Goal: Task Accomplishment & Management: Complete application form

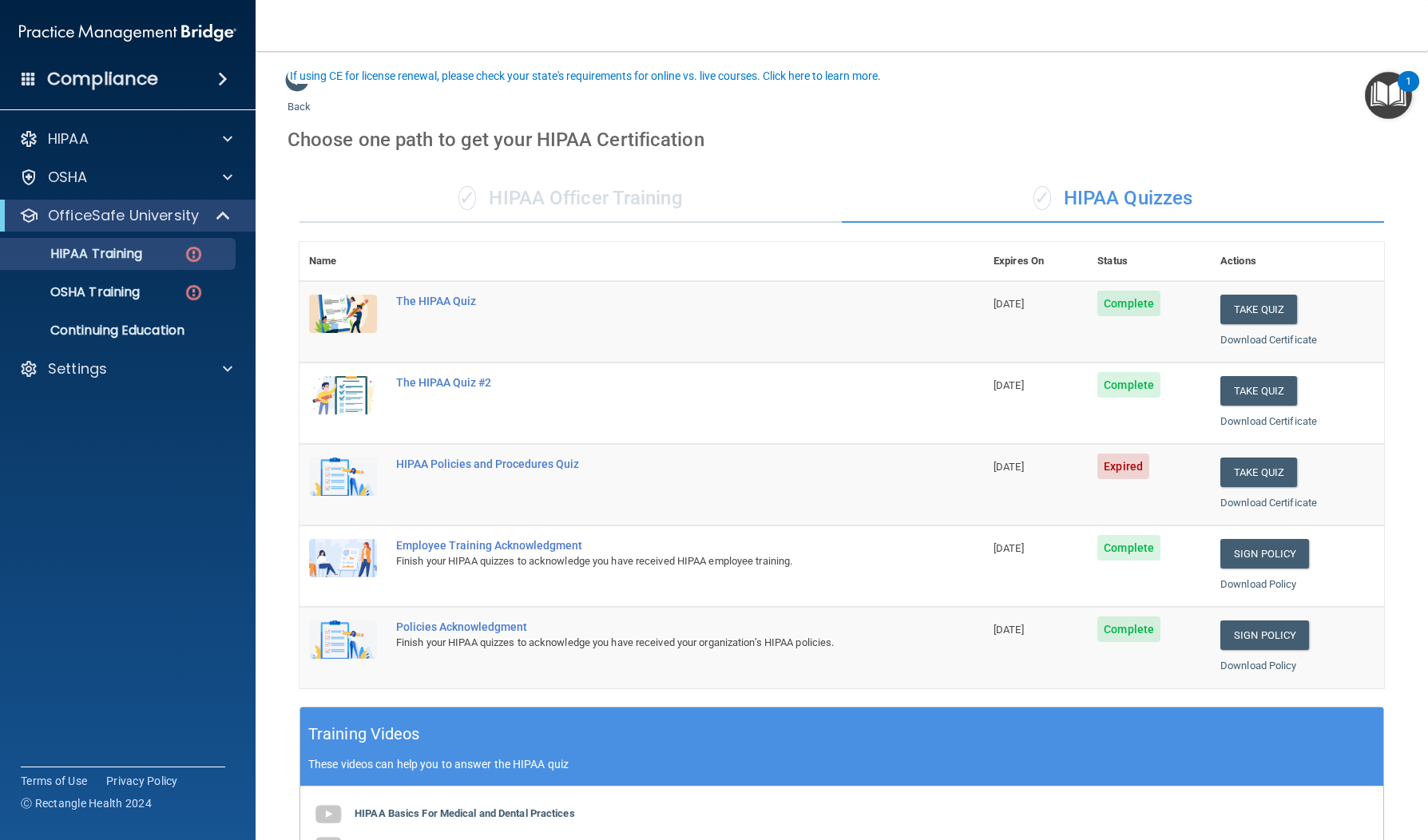
scroll to position [86, 0]
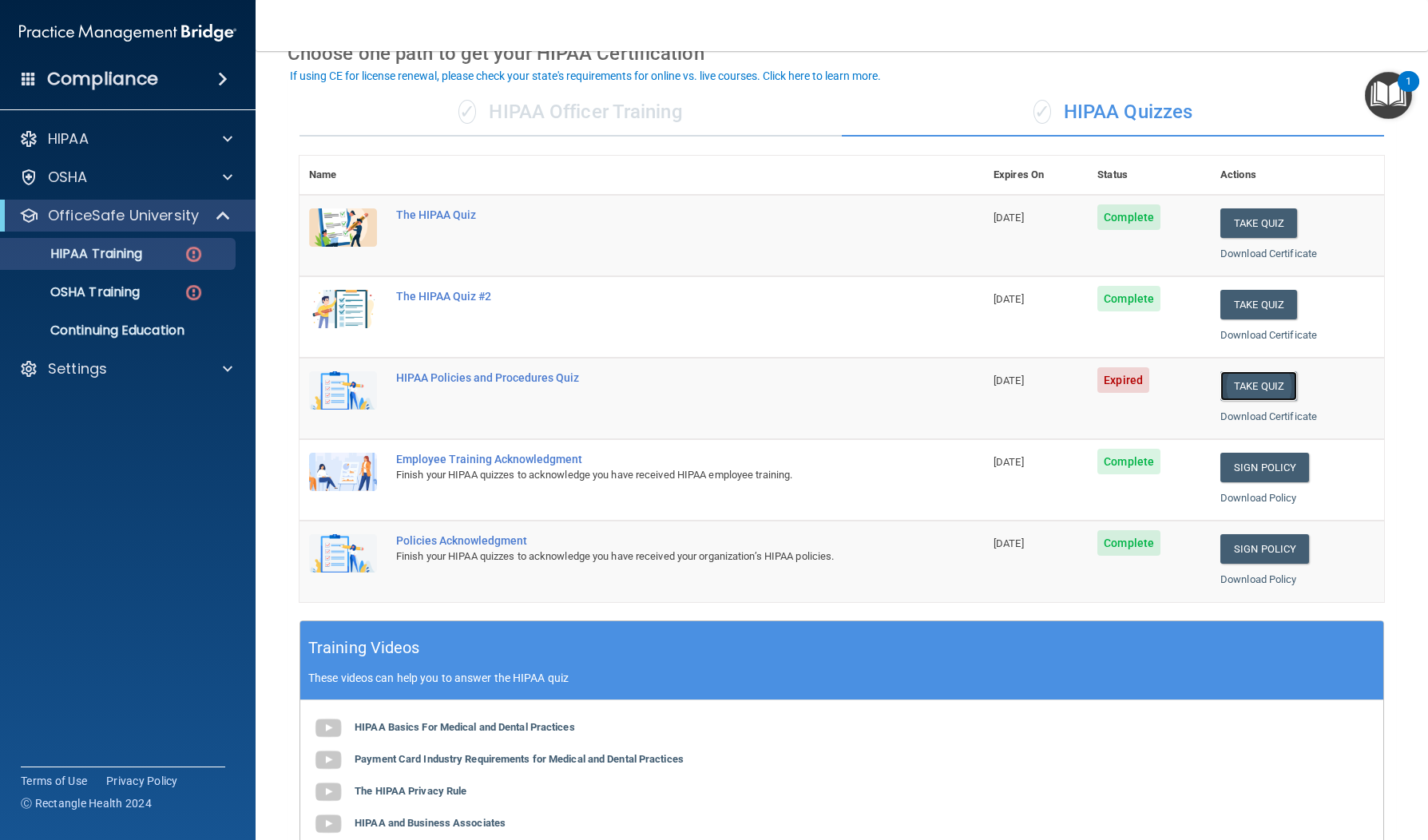
click at [1246, 378] on button "Take Quiz" at bounding box center [1258, 386] width 76 height 30
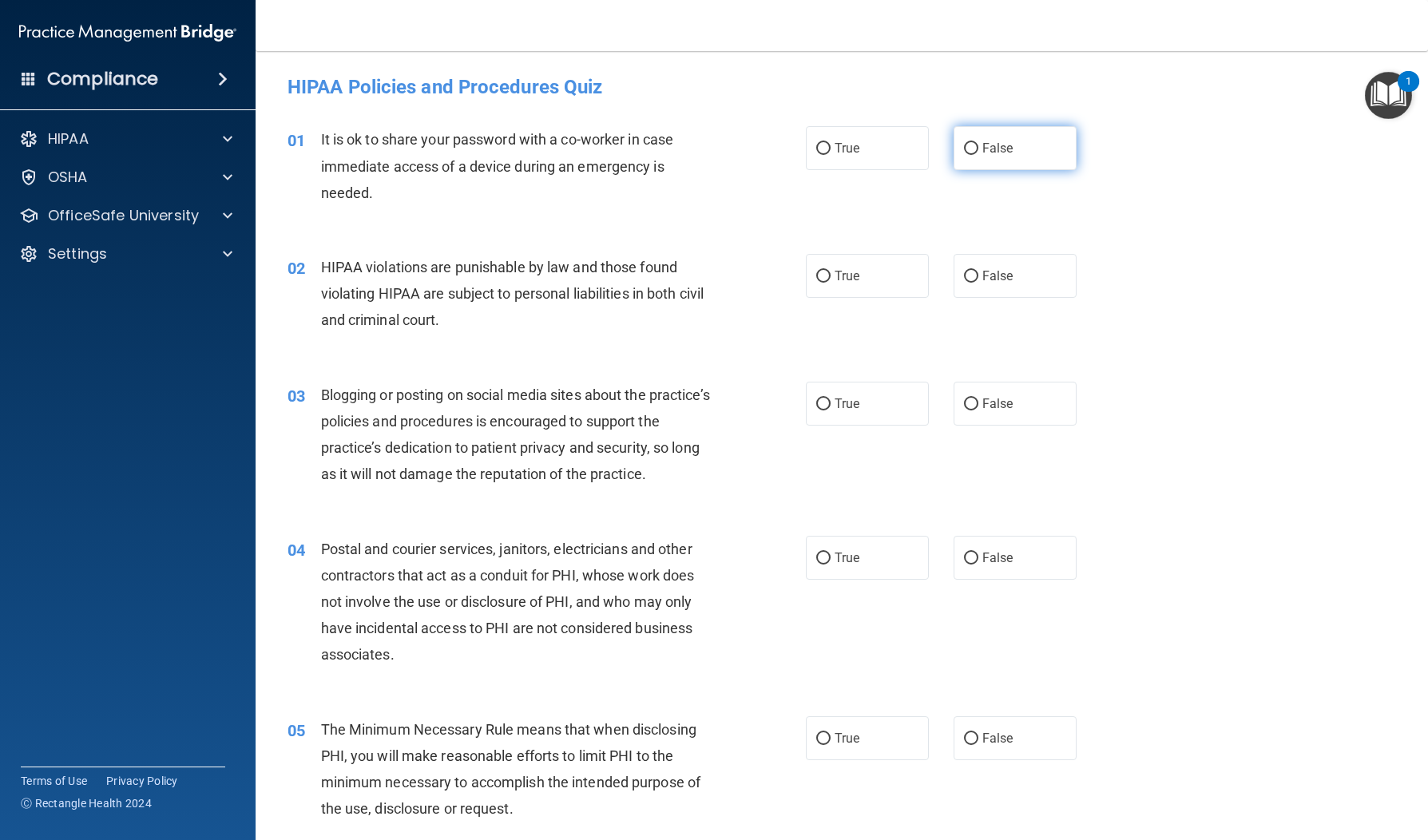
click at [960, 156] on label "False" at bounding box center [1015, 148] width 123 height 43
click at [965, 154] on input "False" at bounding box center [971, 149] width 14 height 12
radio input "true"
click at [1008, 283] on span "False" at bounding box center [998, 276] width 31 height 15
click at [978, 283] on input "False" at bounding box center [971, 276] width 14 height 12
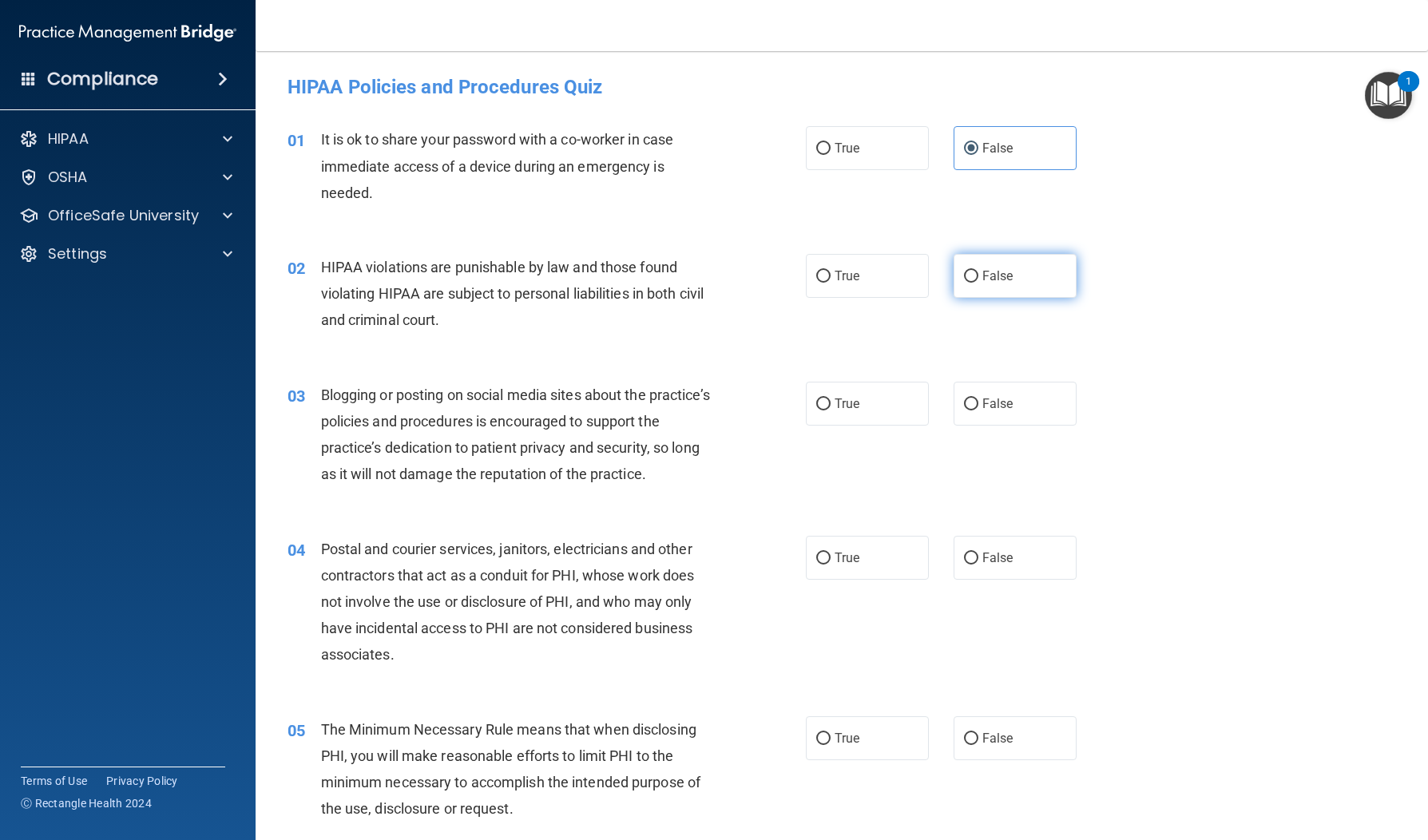
radio input "true"
click at [917, 275] on label "True" at bounding box center [867, 275] width 123 height 43
click at [830, 275] on input "True" at bounding box center [823, 276] width 14 height 12
radio input "true"
radio input "false"
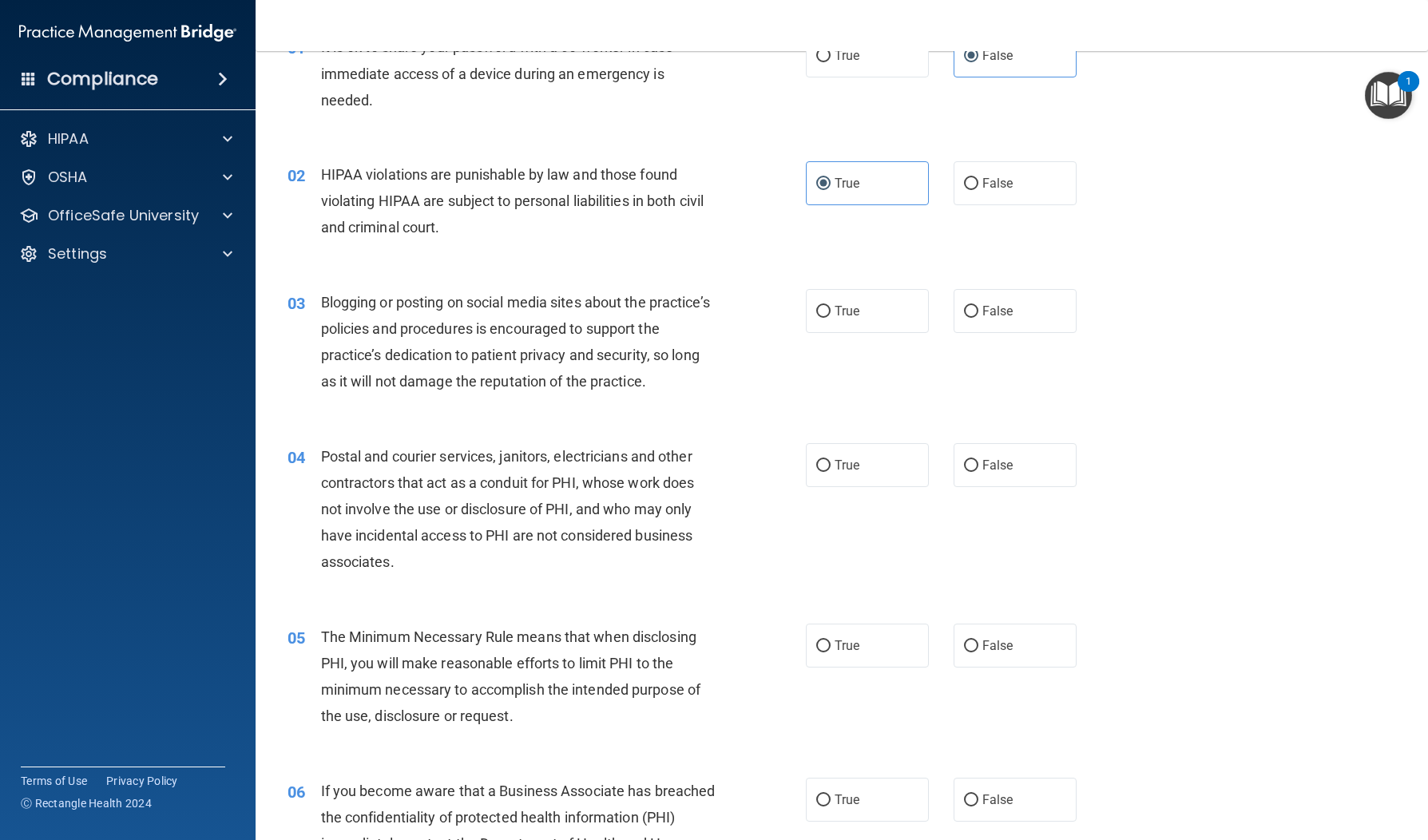
scroll to position [96, 0]
click at [1035, 307] on label "False" at bounding box center [1015, 307] width 123 height 43
click at [978, 307] on input "False" at bounding box center [971, 309] width 14 height 12
radio input "true"
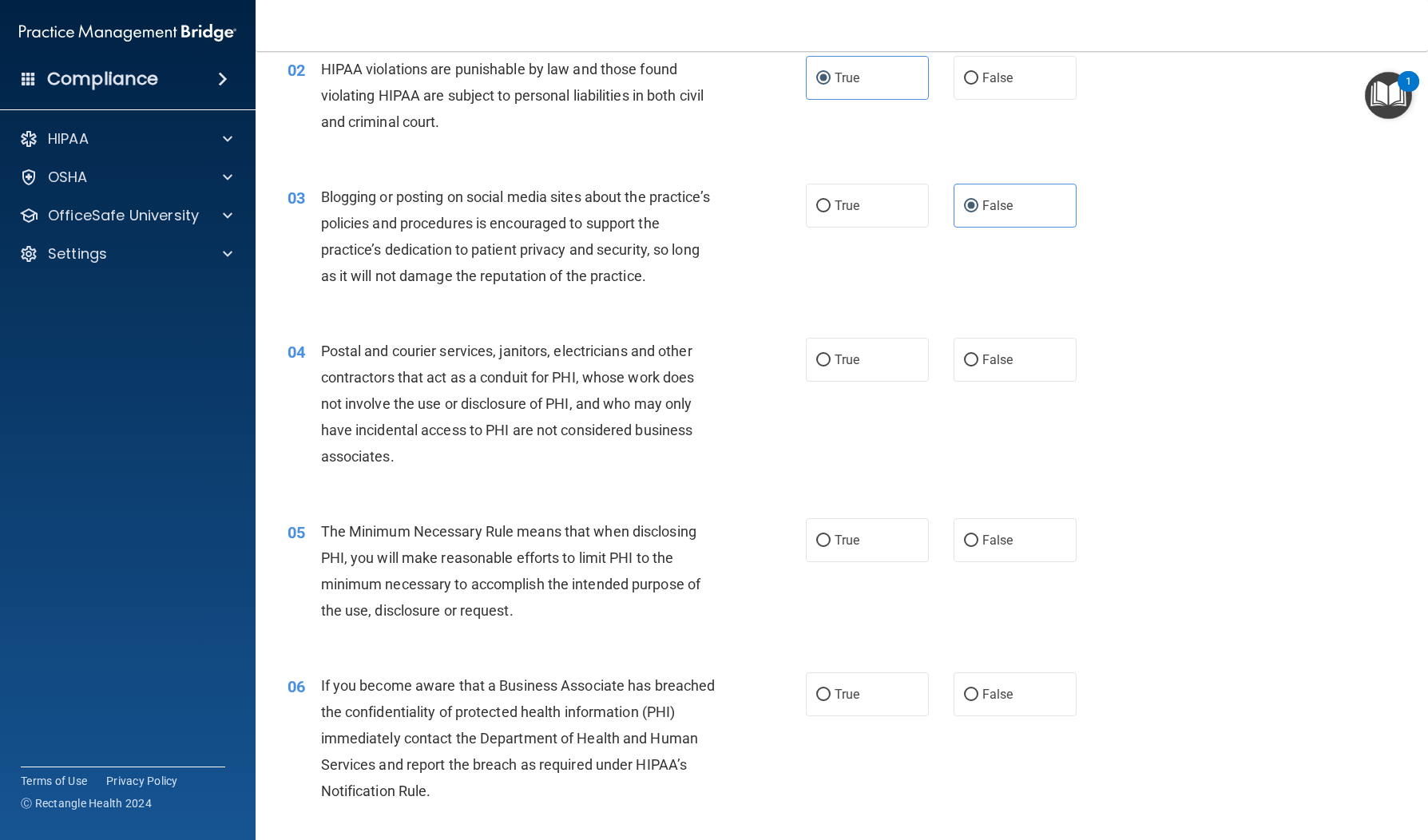
scroll to position [254, 0]
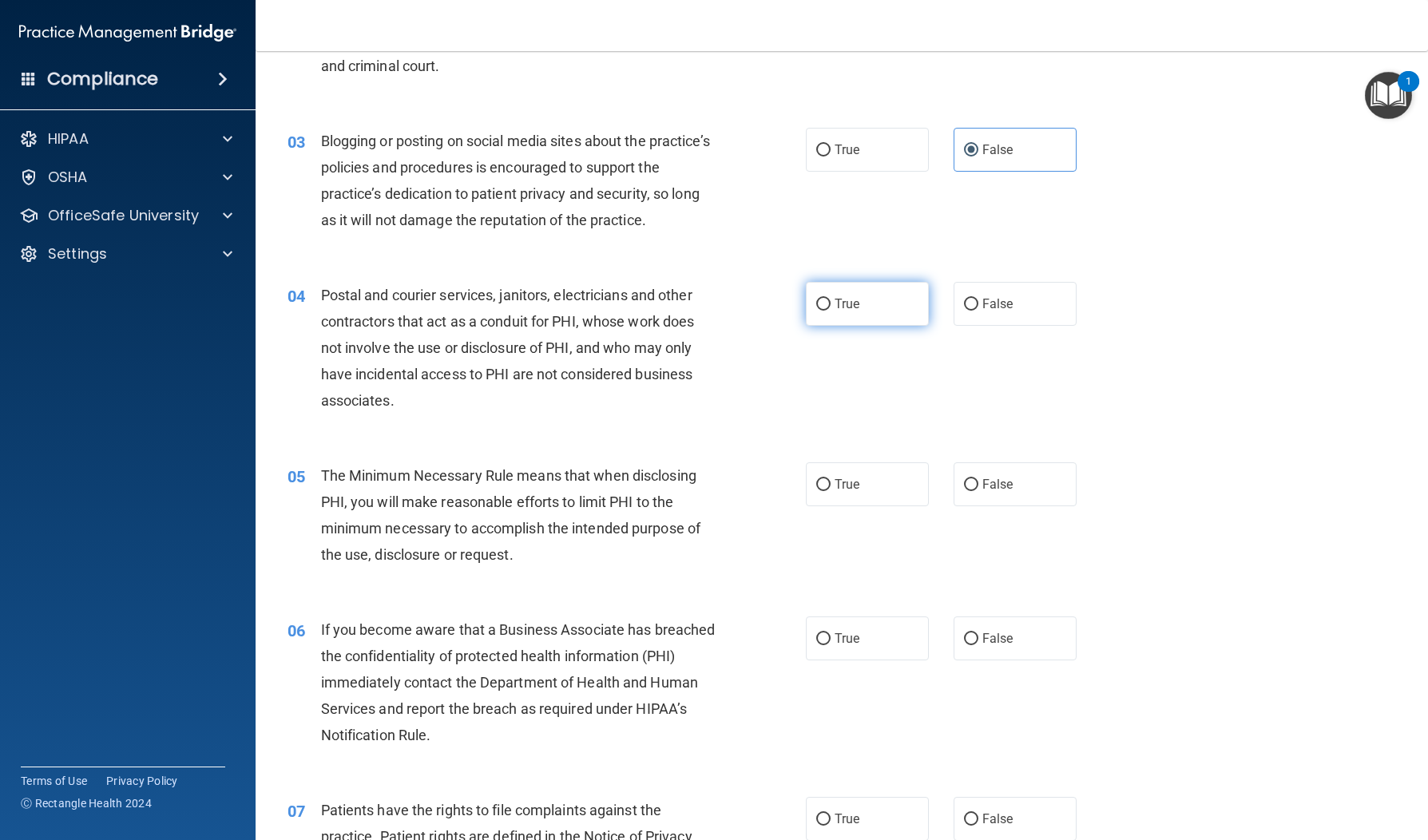
click at [811, 314] on label "True" at bounding box center [867, 303] width 123 height 43
click at [816, 311] on input "True" at bounding box center [823, 304] width 14 height 12
radio input "true"
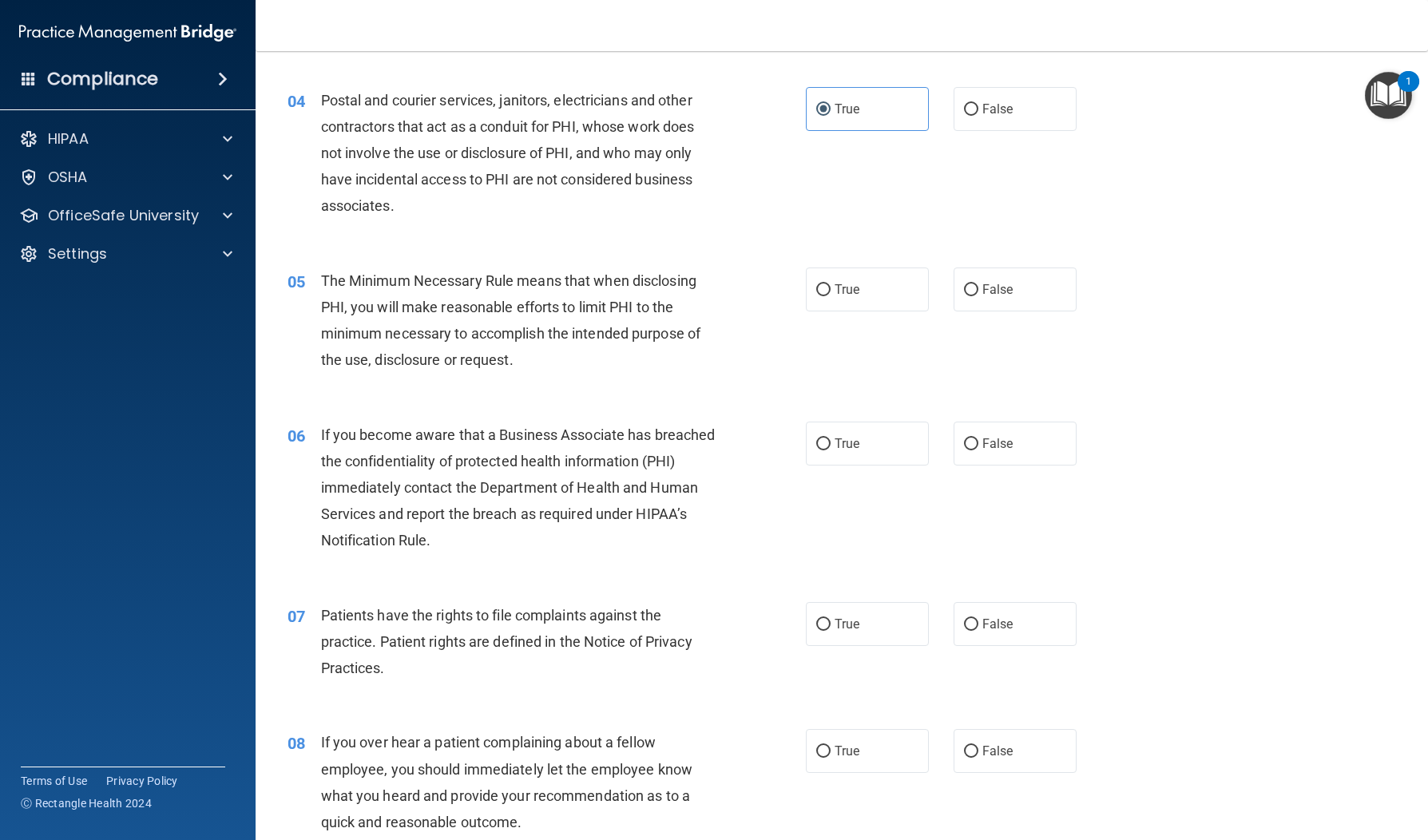
scroll to position [524, 0]
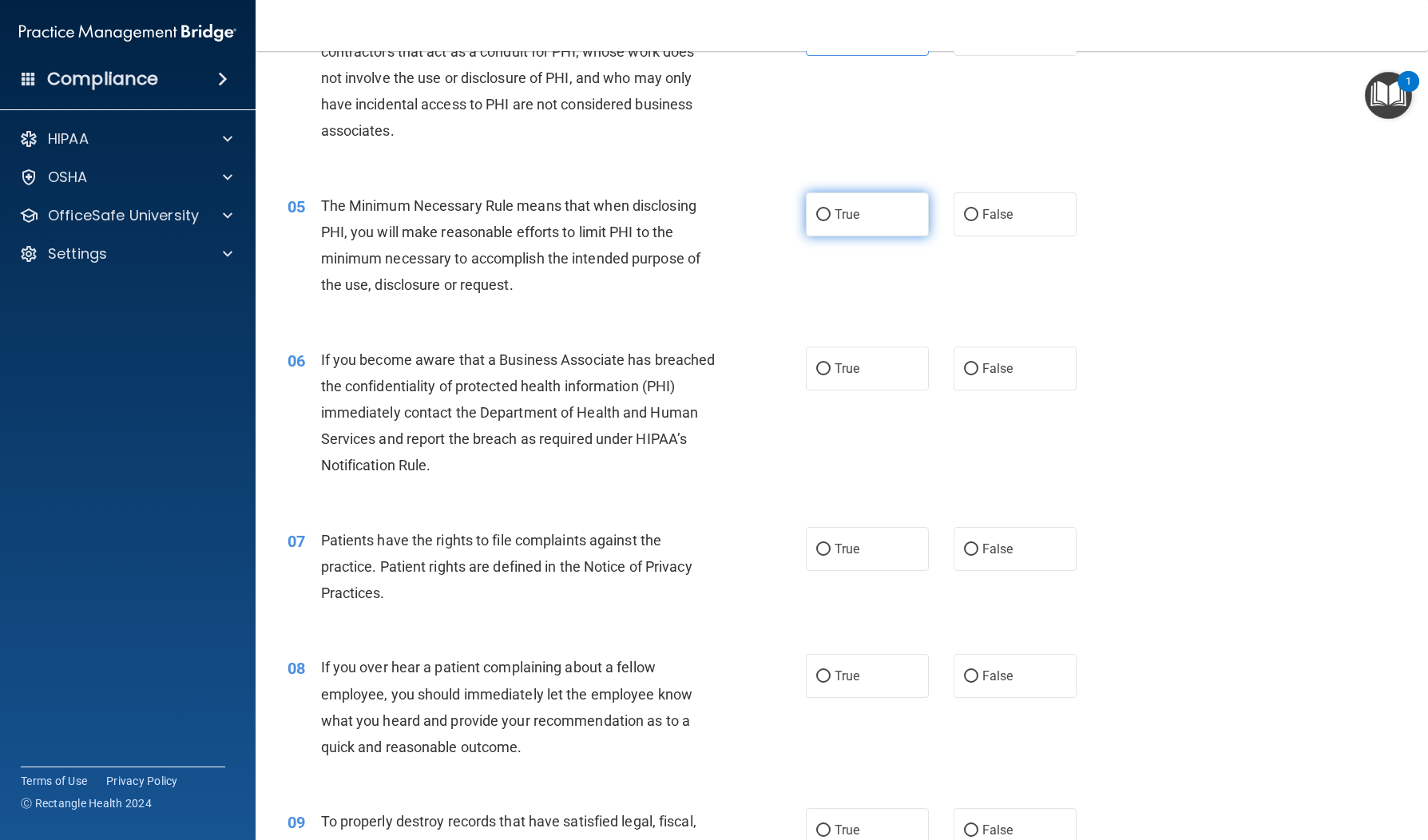
click at [867, 209] on label "True" at bounding box center [867, 213] width 123 height 43
click at [830, 210] on input "True" at bounding box center [823, 215] width 14 height 12
radio input "true"
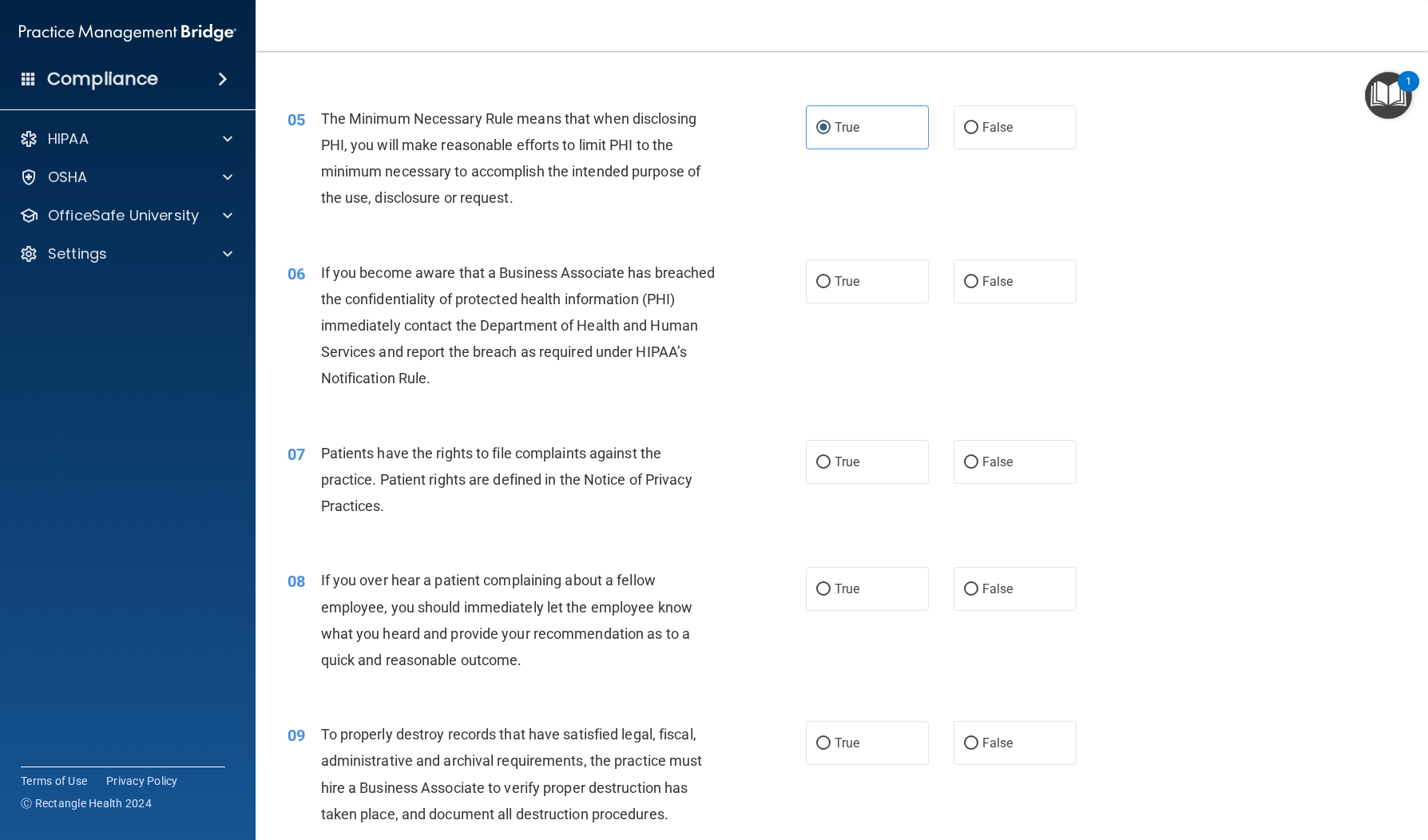
scroll to position [617, 0]
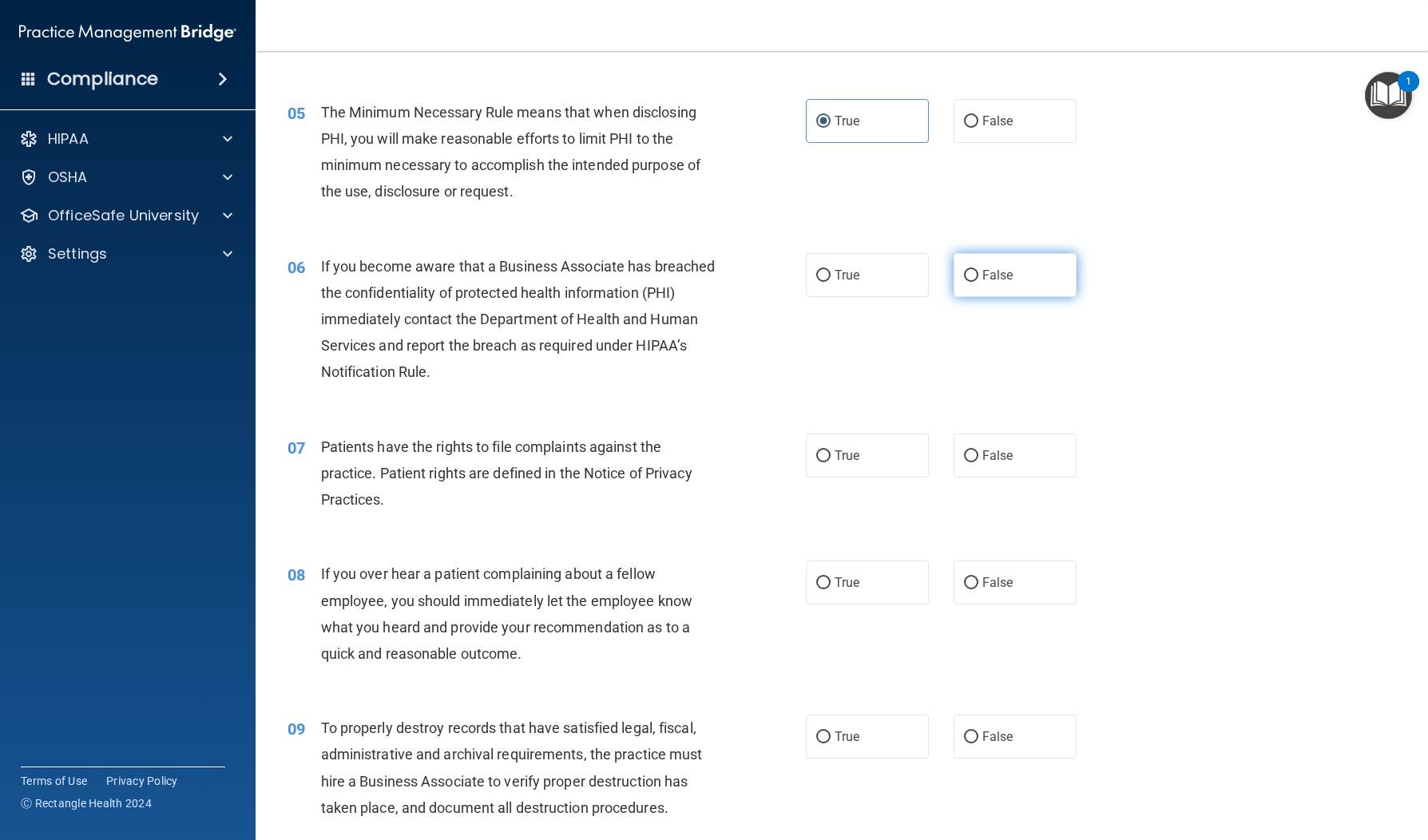
click at [1015, 278] on label "False" at bounding box center [1015, 274] width 123 height 43
click at [978, 278] on input "False" at bounding box center [971, 276] width 14 height 12
radio input "true"
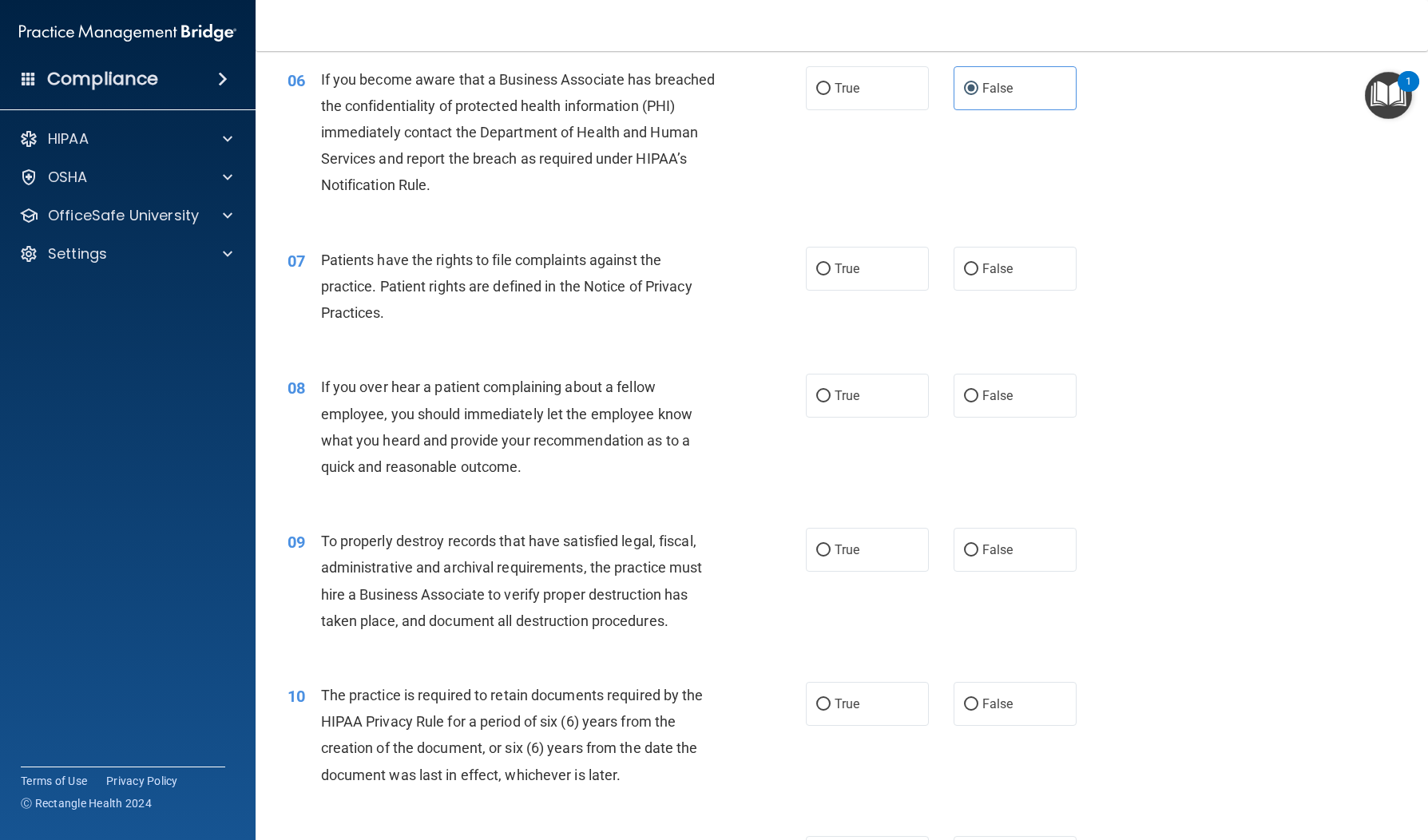
scroll to position [856, 0]
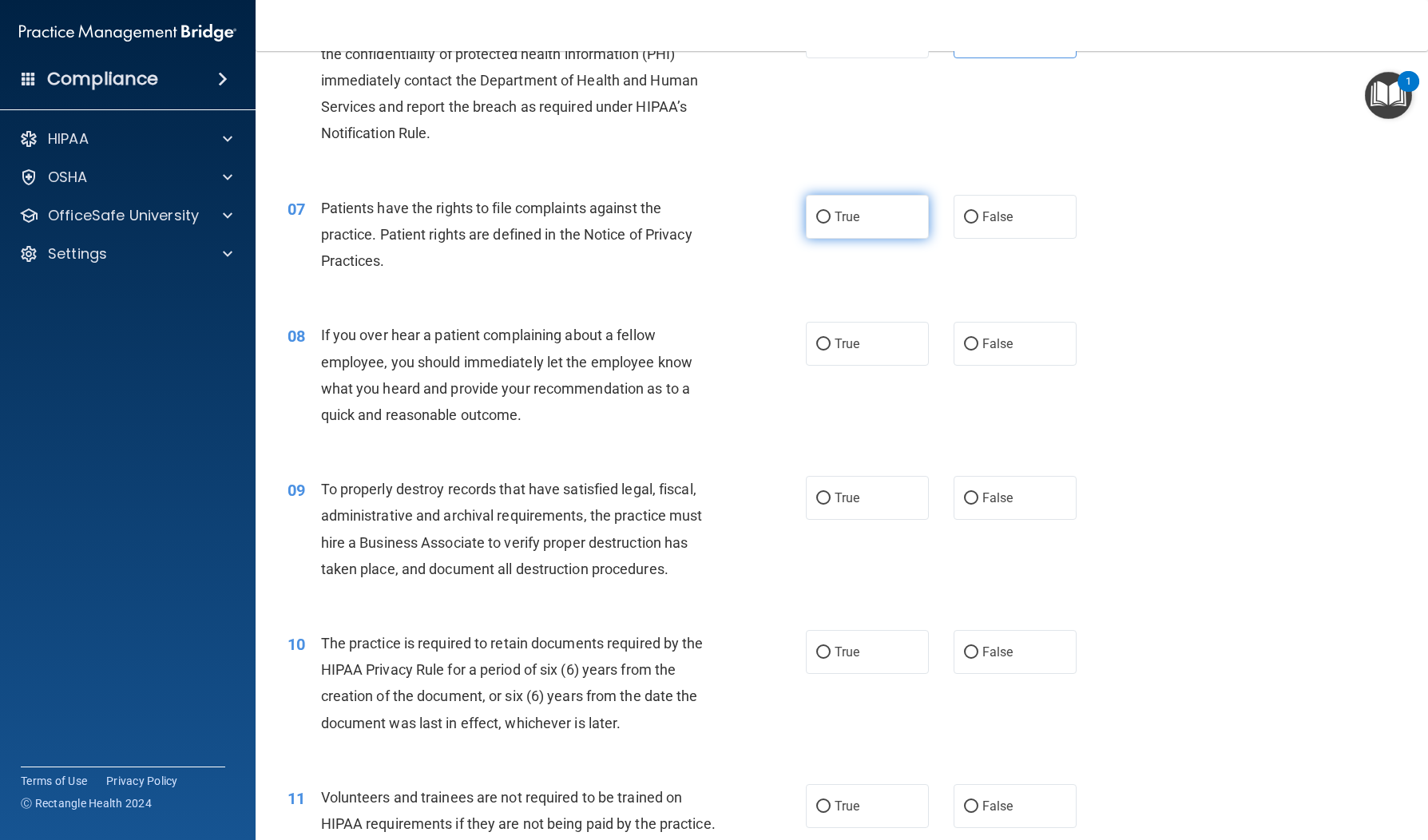
click at [868, 227] on label "True" at bounding box center [867, 216] width 123 height 43
click at [830, 224] on input "True" at bounding box center [823, 217] width 14 height 12
radio input "true"
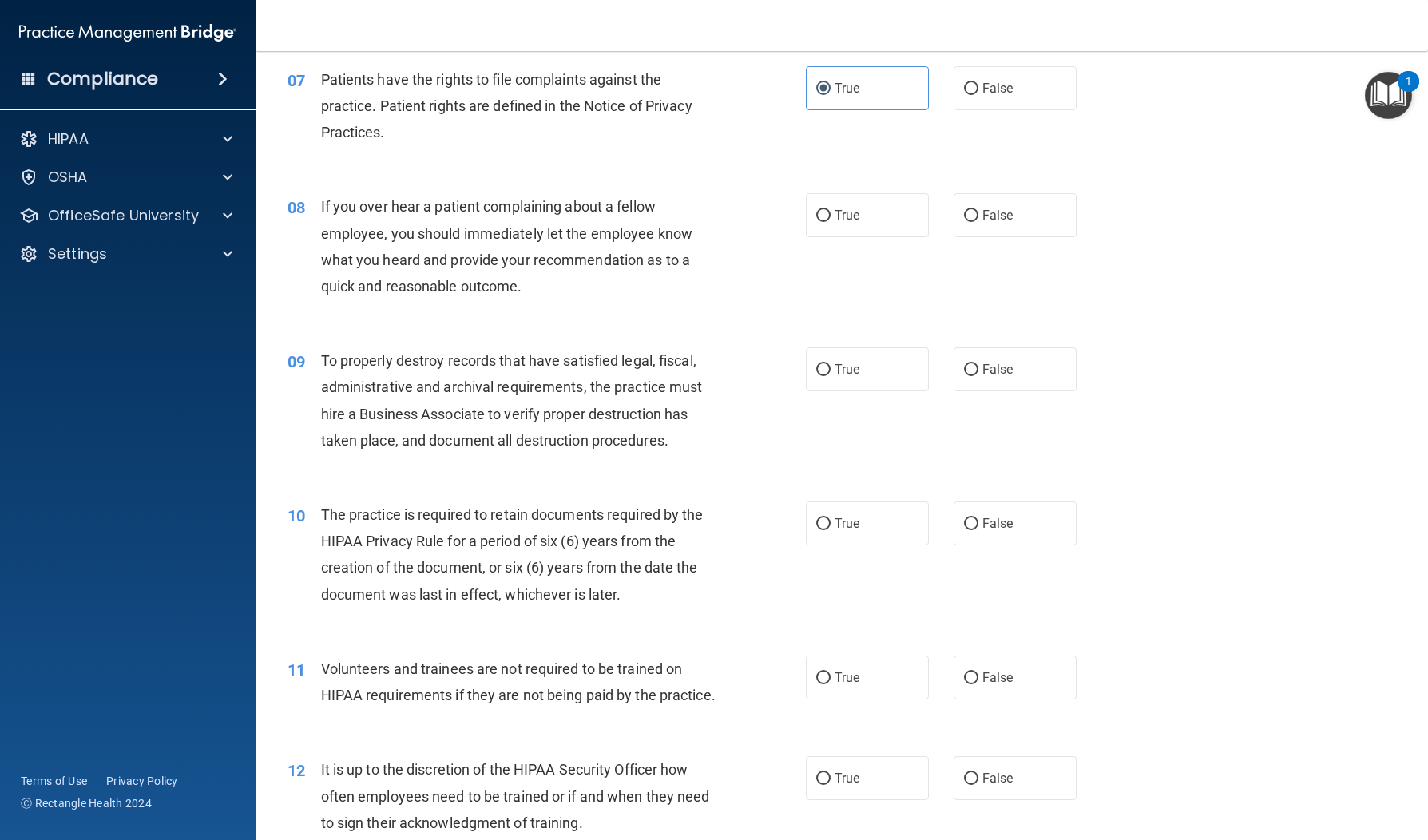
scroll to position [994, 0]
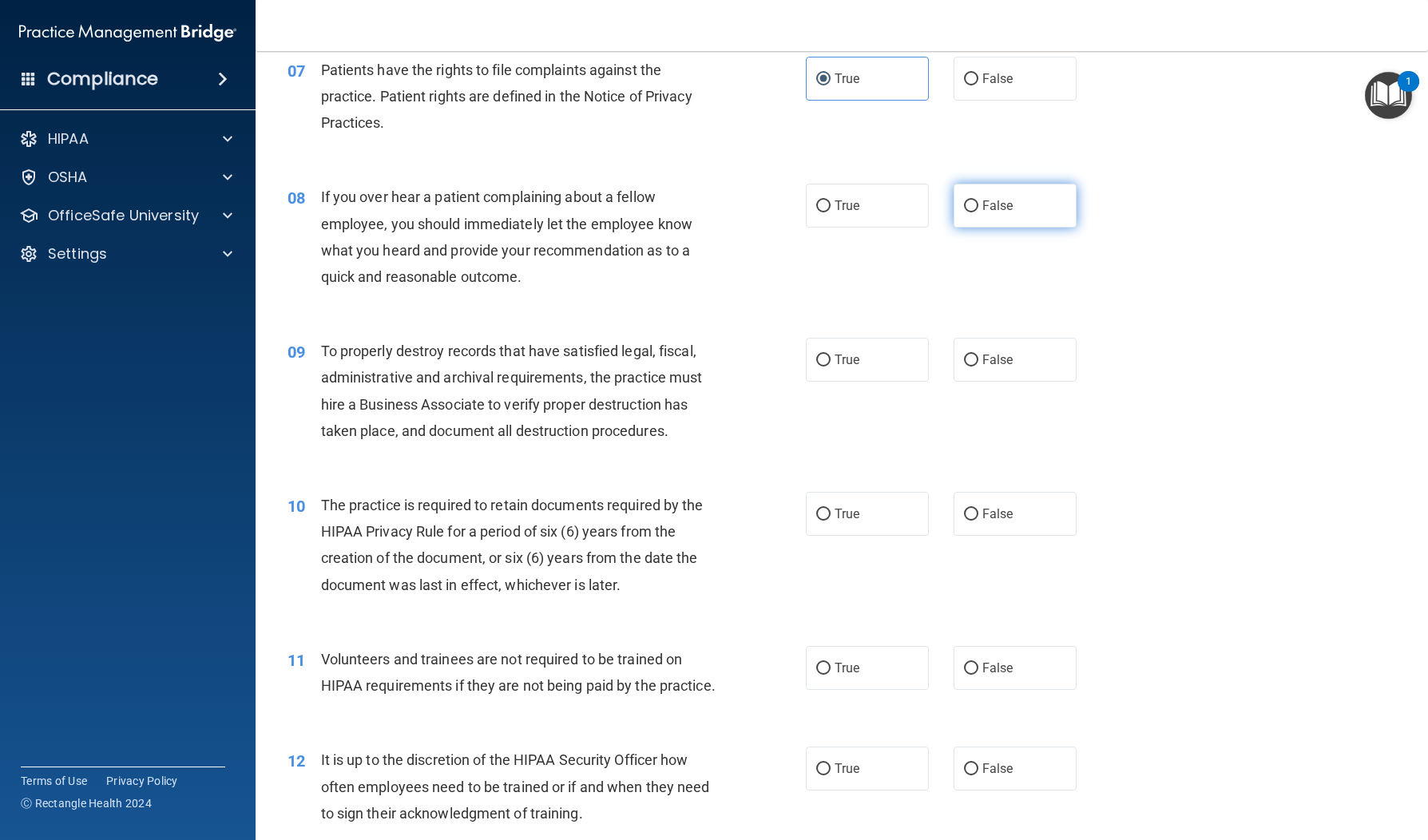
click at [1009, 201] on span "False" at bounding box center [998, 206] width 31 height 15
click at [978, 201] on input "False" at bounding box center [971, 207] width 14 height 12
radio input "true"
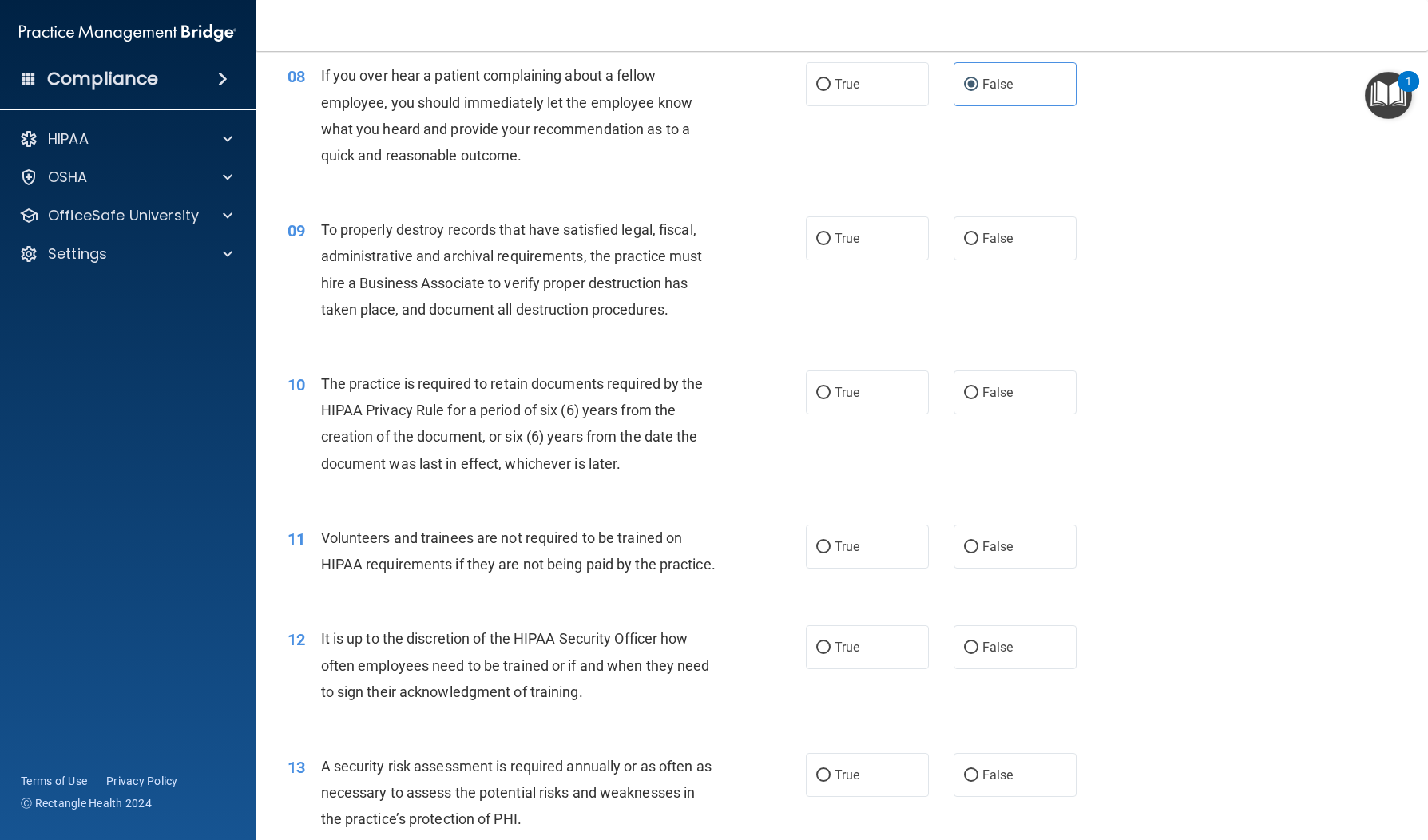
scroll to position [1126, 0]
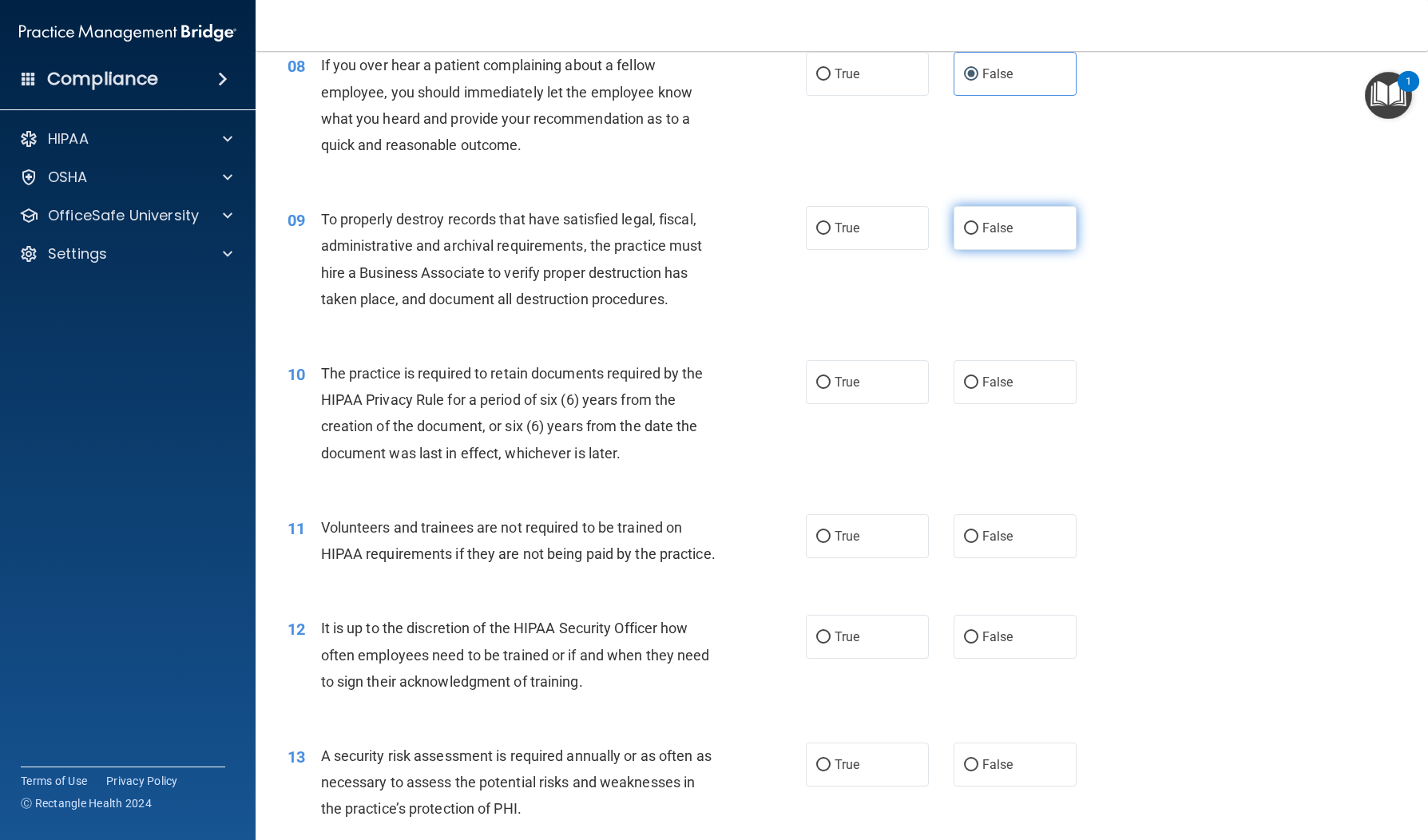
click at [1008, 238] on label "False" at bounding box center [1015, 227] width 123 height 43
click at [978, 235] on input "False" at bounding box center [971, 229] width 14 height 12
radio input "true"
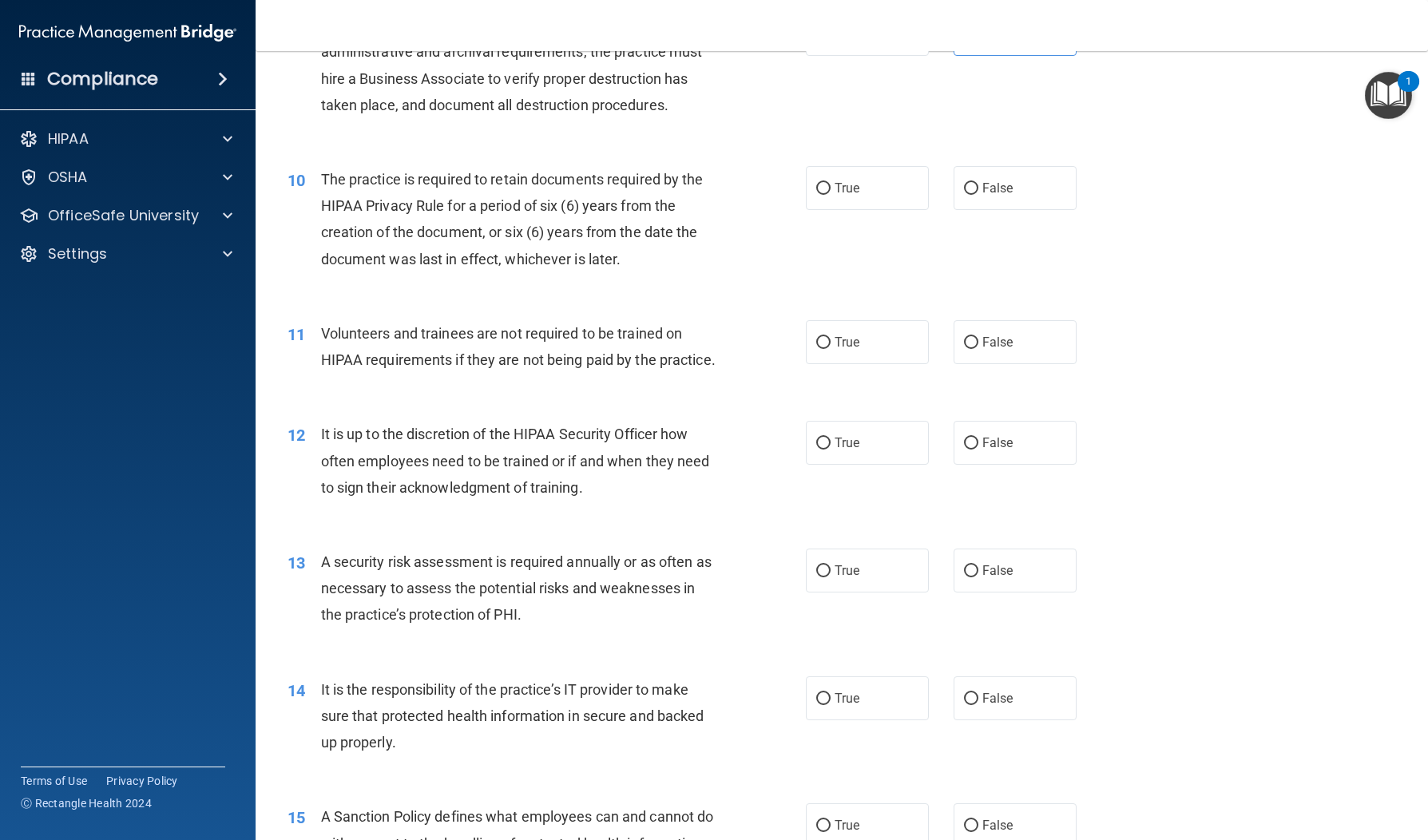
scroll to position [1370, 0]
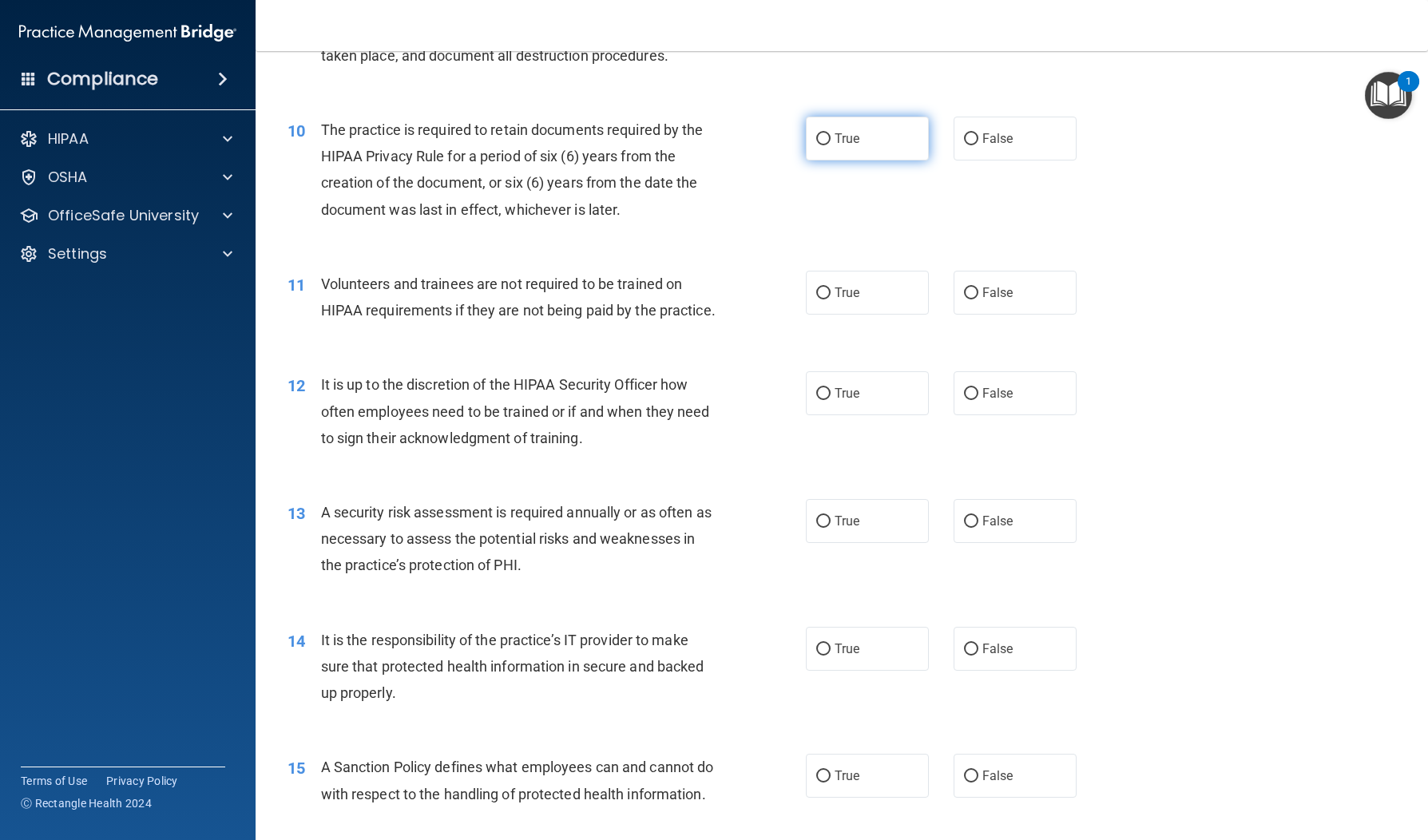
click at [827, 143] on input "True" at bounding box center [823, 139] width 14 height 12
radio input "true"
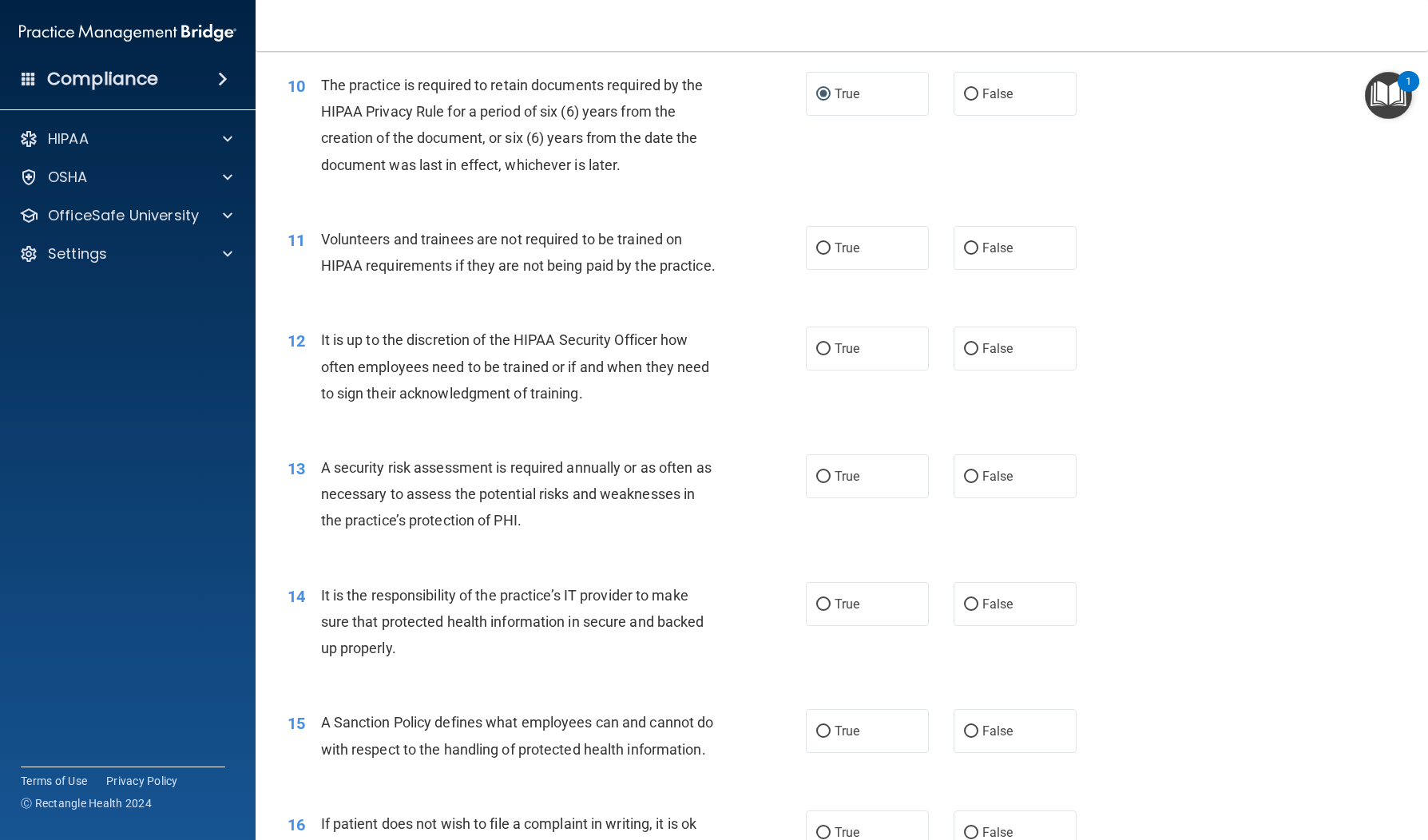
scroll to position [1470, 0]
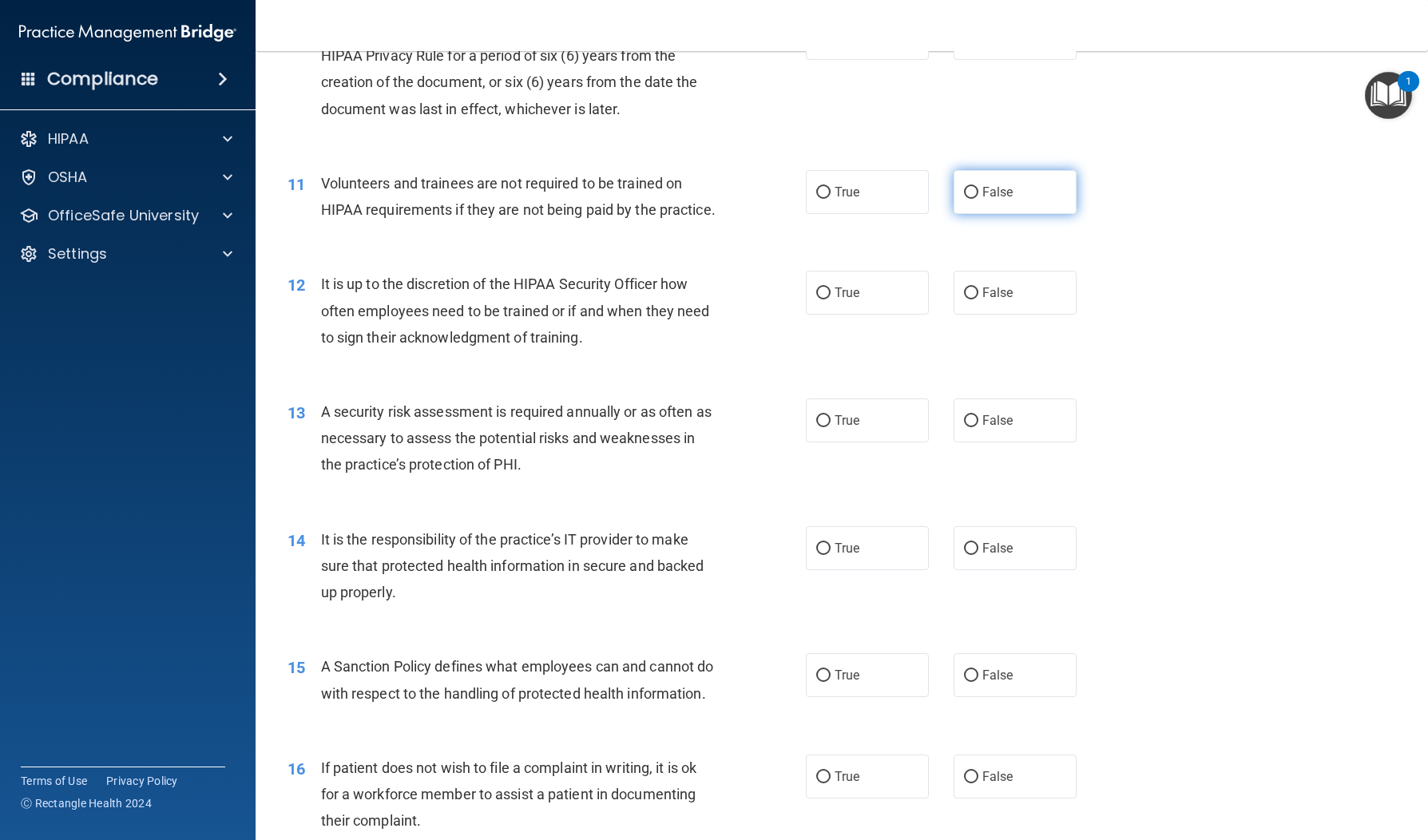
click at [1025, 189] on label "False" at bounding box center [1015, 191] width 123 height 43
click at [978, 189] on input "False" at bounding box center [971, 193] width 14 height 12
radio input "true"
click at [966, 299] on input "False" at bounding box center [971, 294] width 14 height 12
radio input "true"
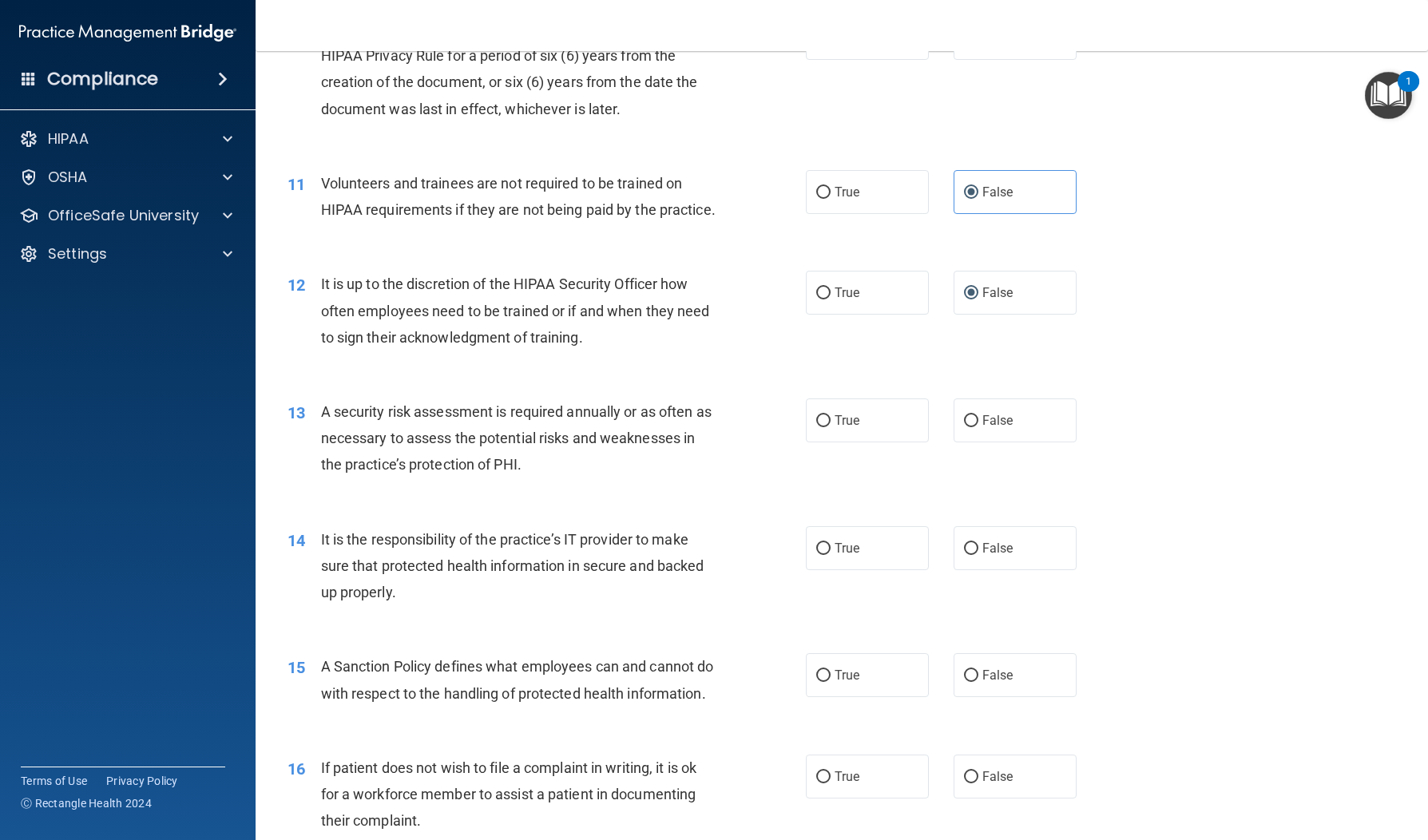
scroll to position [1622, 0]
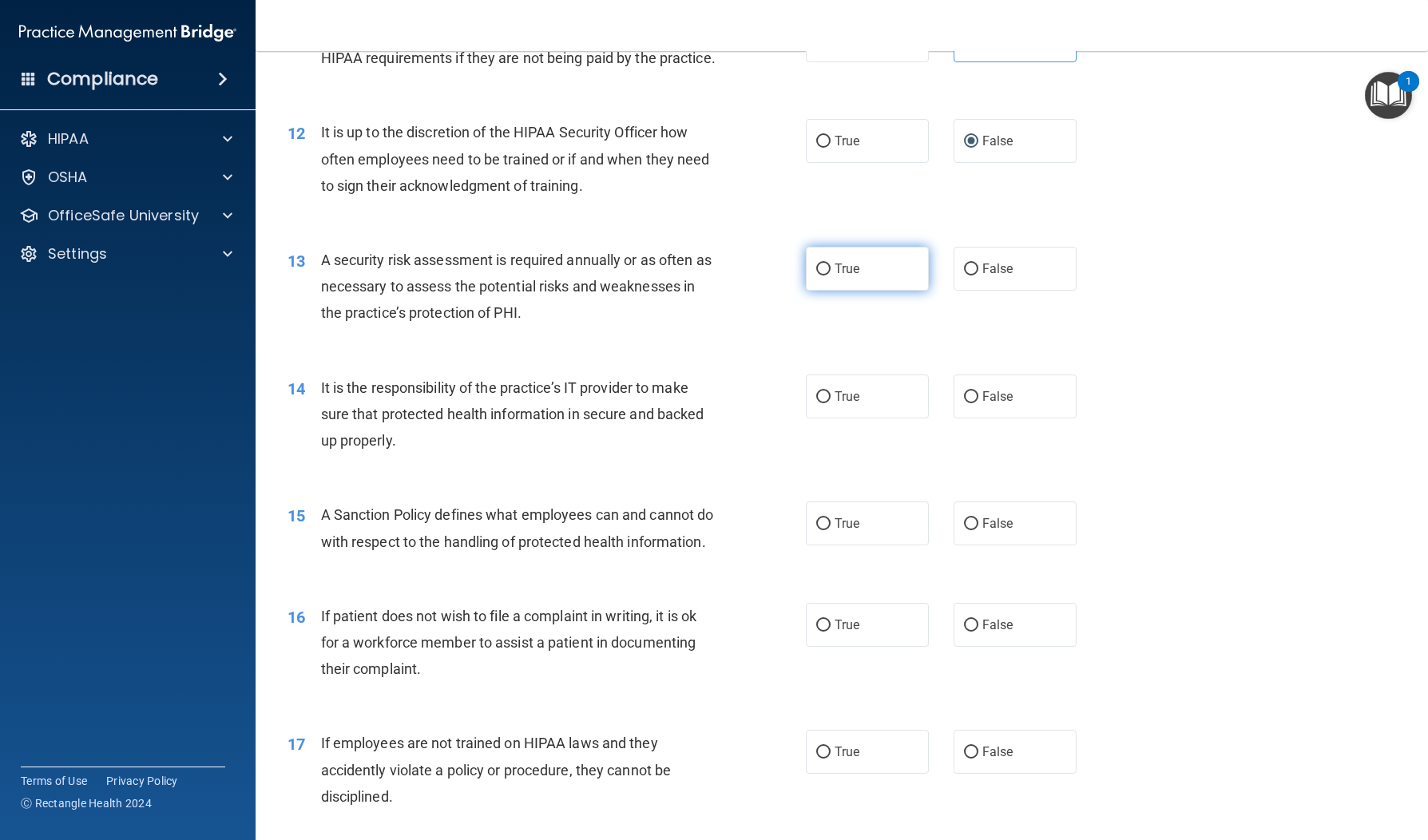
click at [847, 276] on span "True" at bounding box center [847, 269] width 25 height 15
click at [830, 275] on input "True" at bounding box center [823, 269] width 14 height 12
radio input "true"
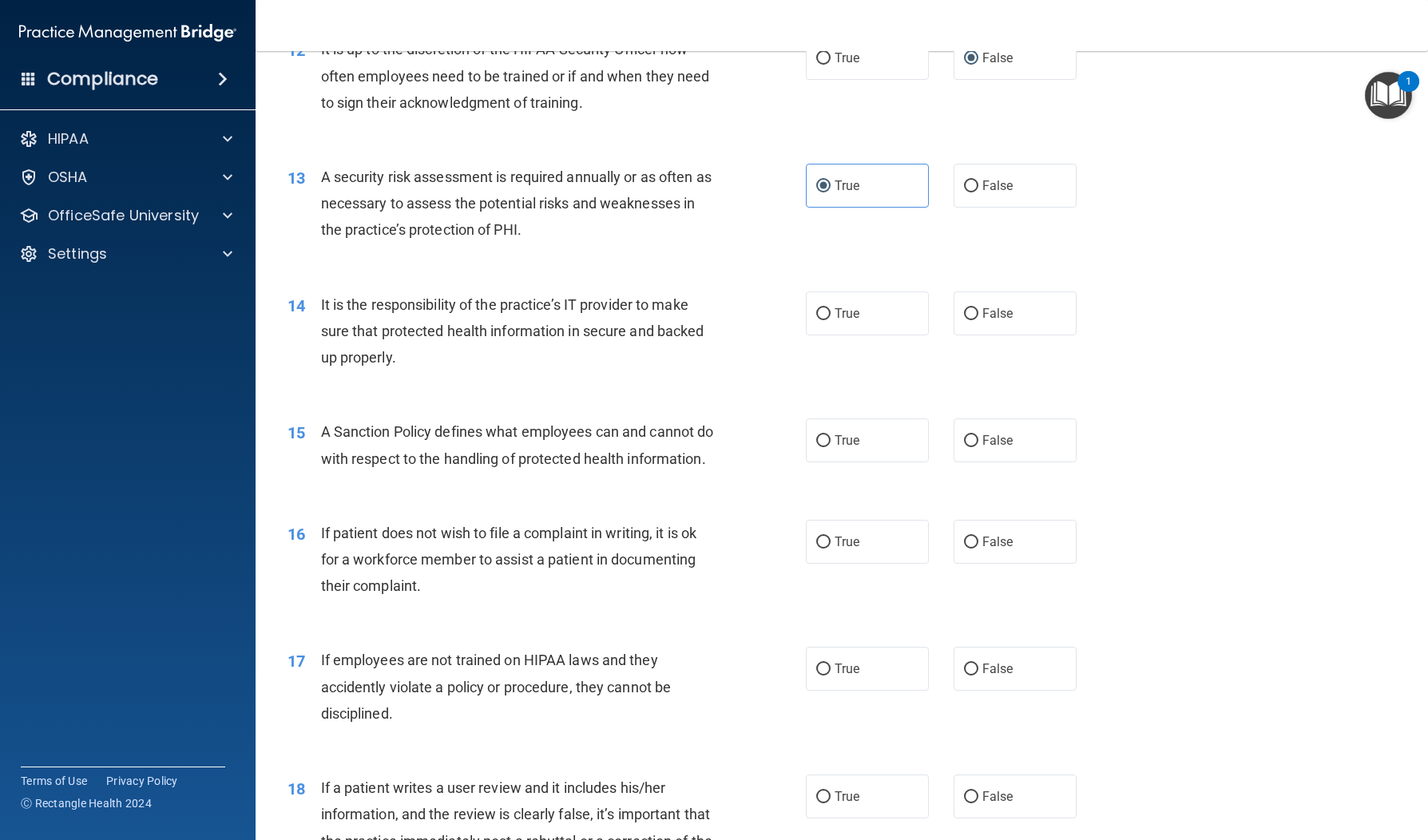
scroll to position [1793, 0]
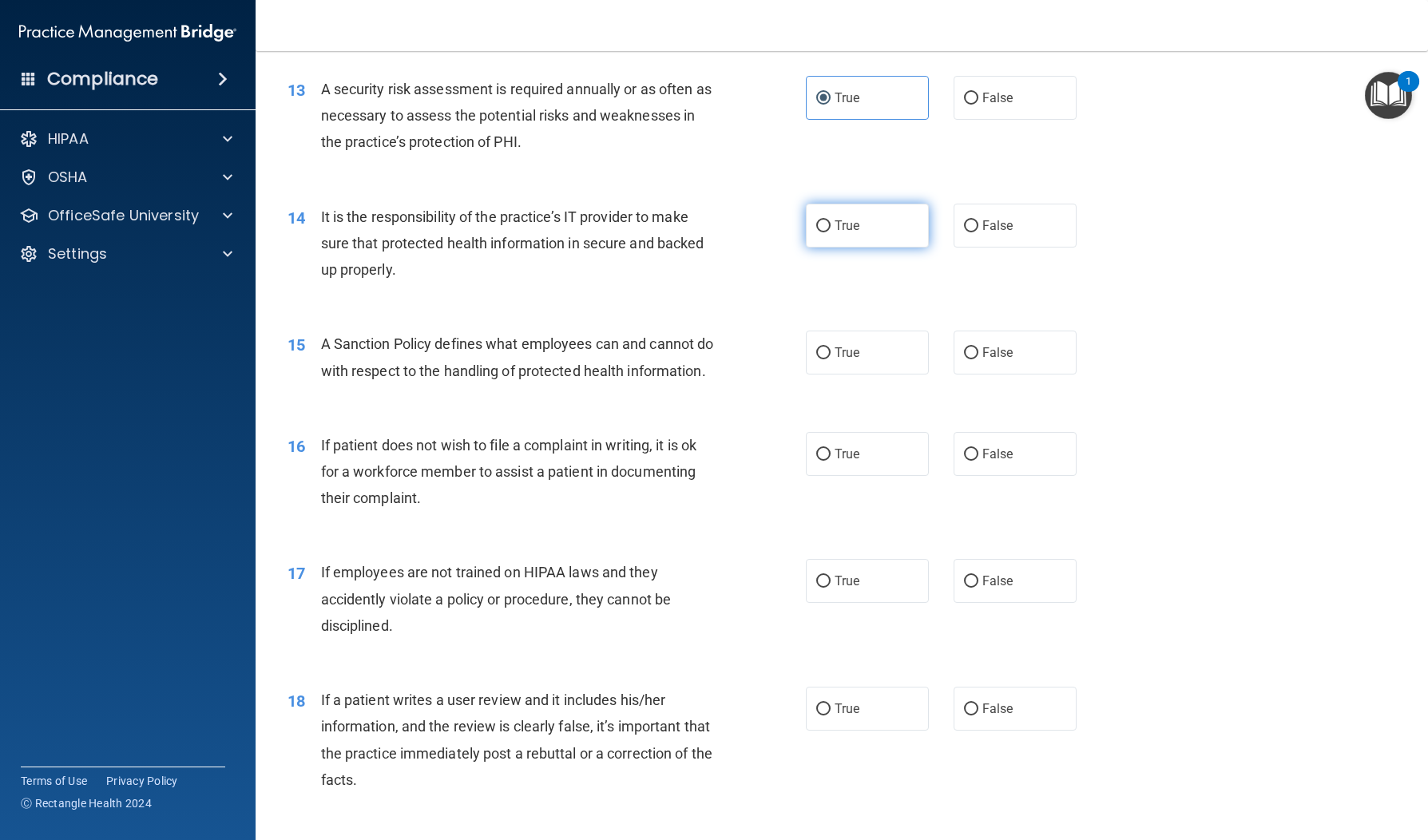
click at [906, 247] on label "True" at bounding box center [867, 225] width 123 height 43
click at [830, 233] on input "True" at bounding box center [823, 226] width 14 height 12
radio input "true"
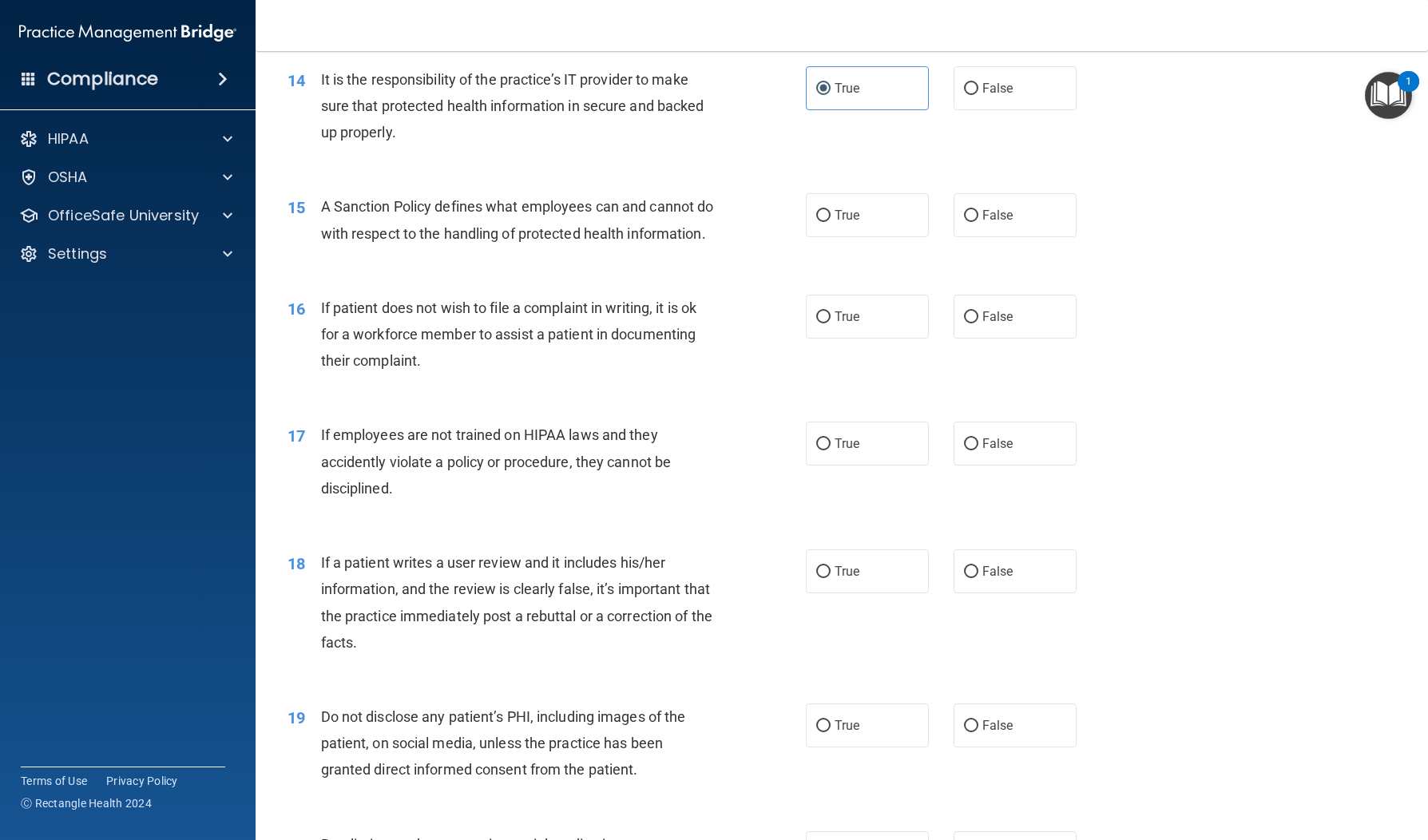
scroll to position [1947, 0]
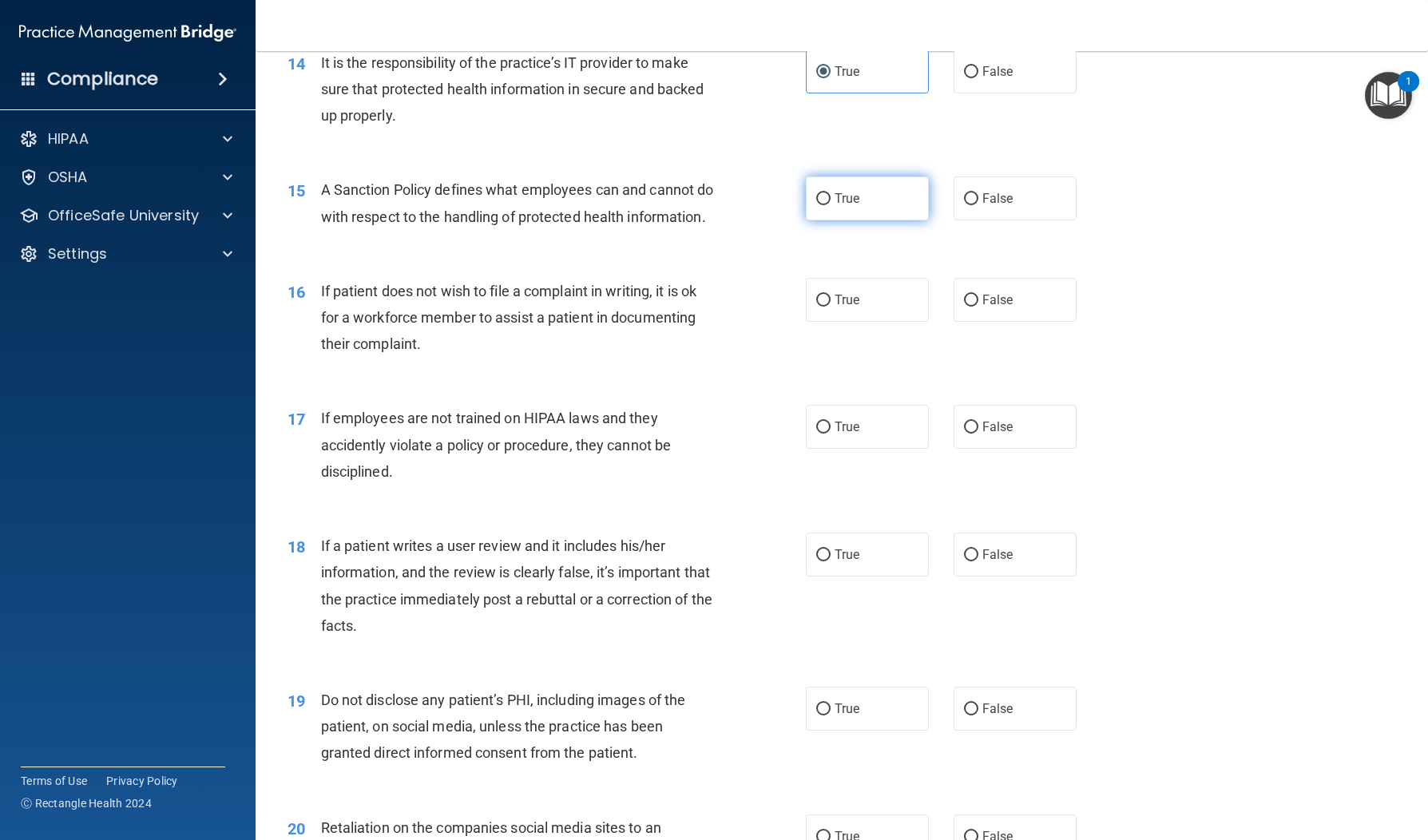
click at [841, 206] on span "True" at bounding box center [847, 199] width 25 height 15
click at [830, 206] on input "True" at bounding box center [823, 199] width 14 height 12
radio input "true"
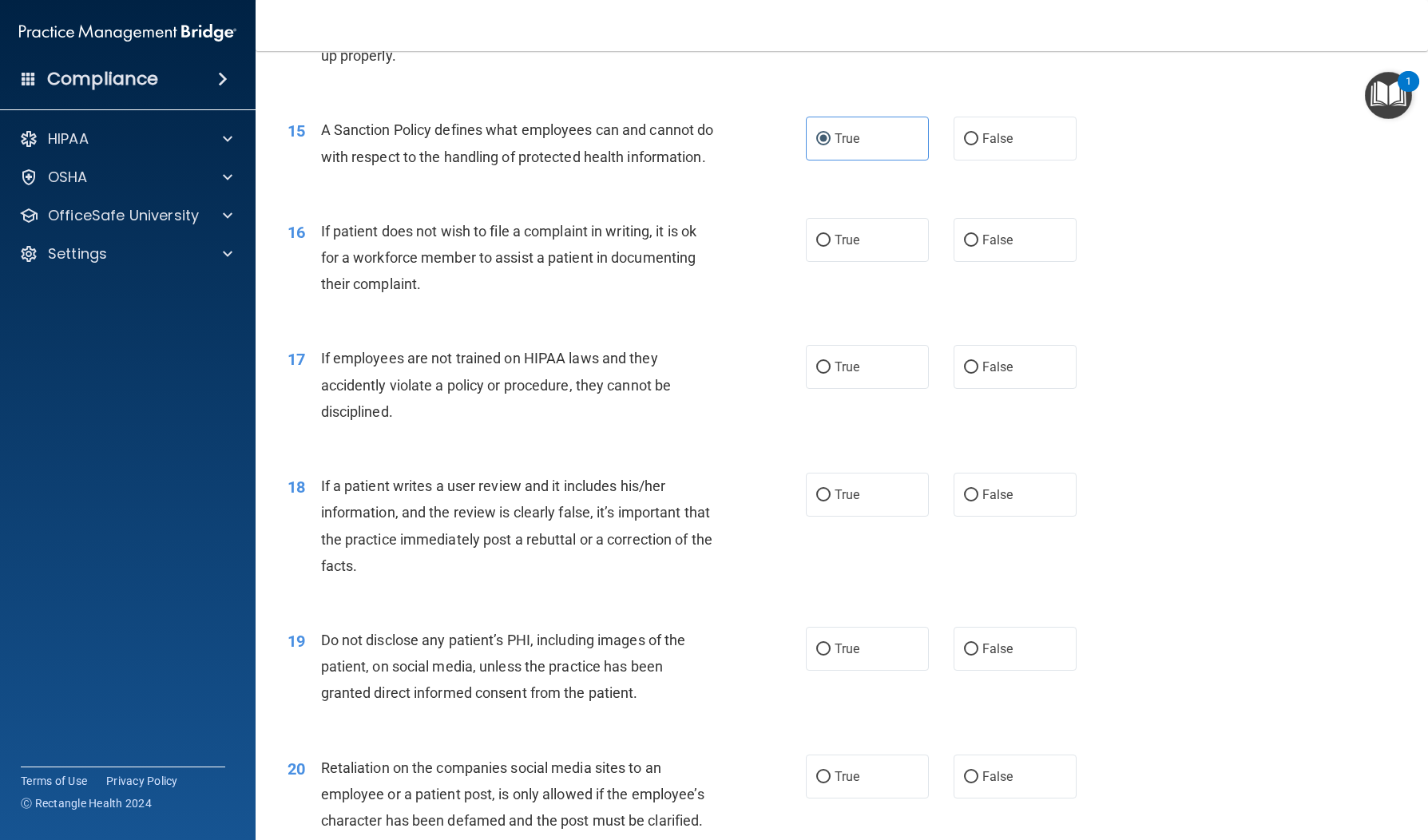
scroll to position [2084, 0]
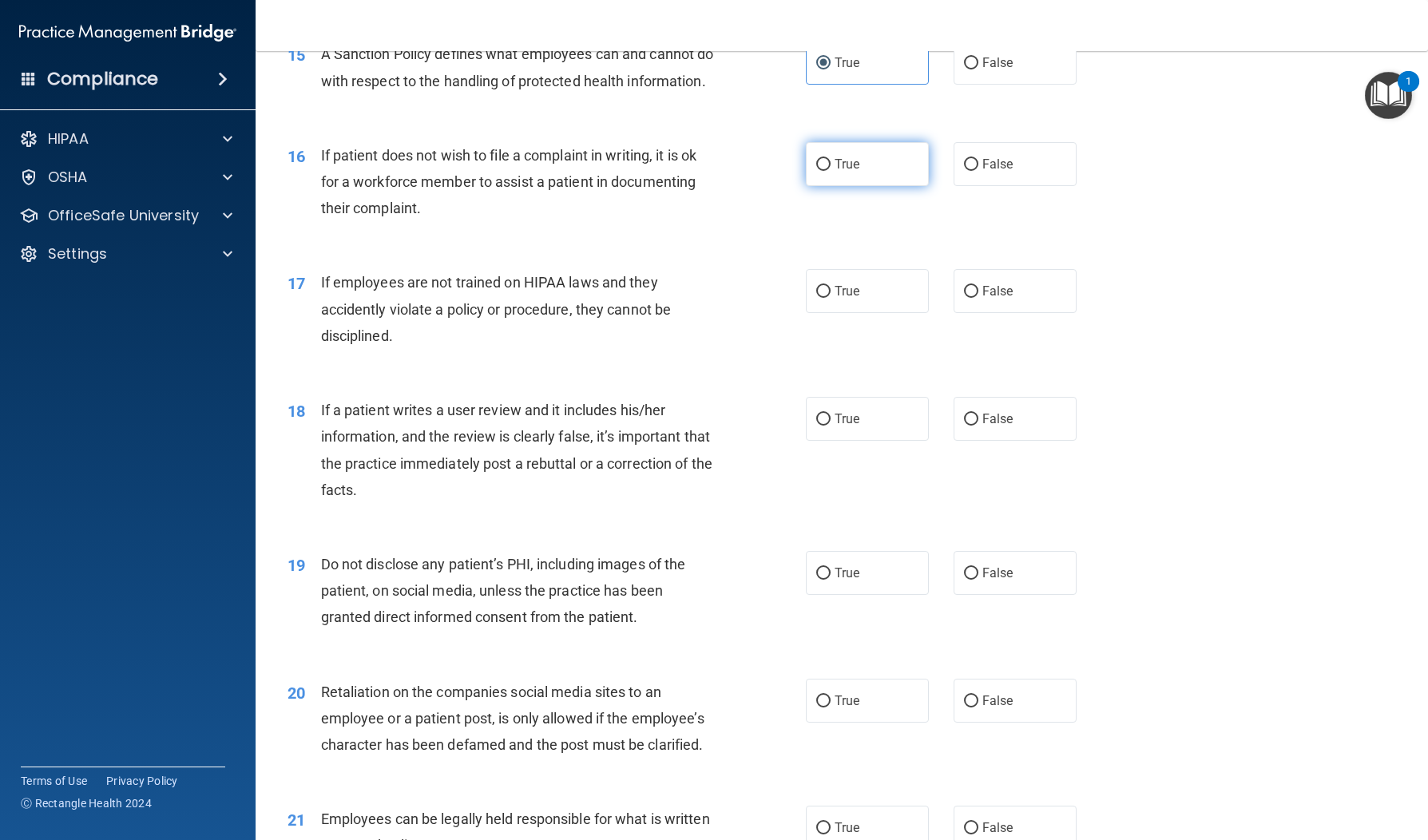
click at [859, 172] on span "True" at bounding box center [847, 164] width 25 height 15
click at [830, 171] on input "True" at bounding box center [823, 165] width 14 height 12
radio input "true"
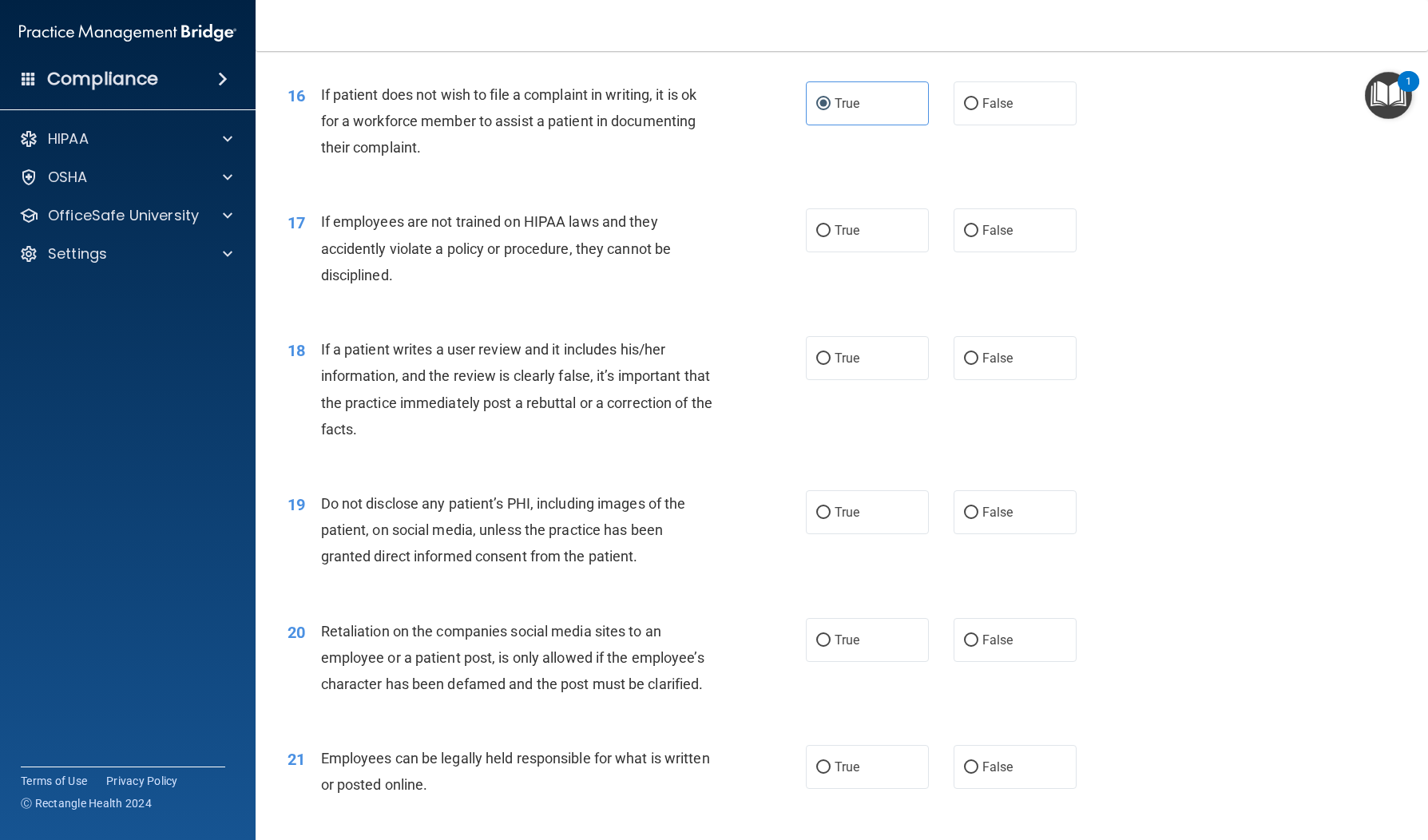
scroll to position [2112, 0]
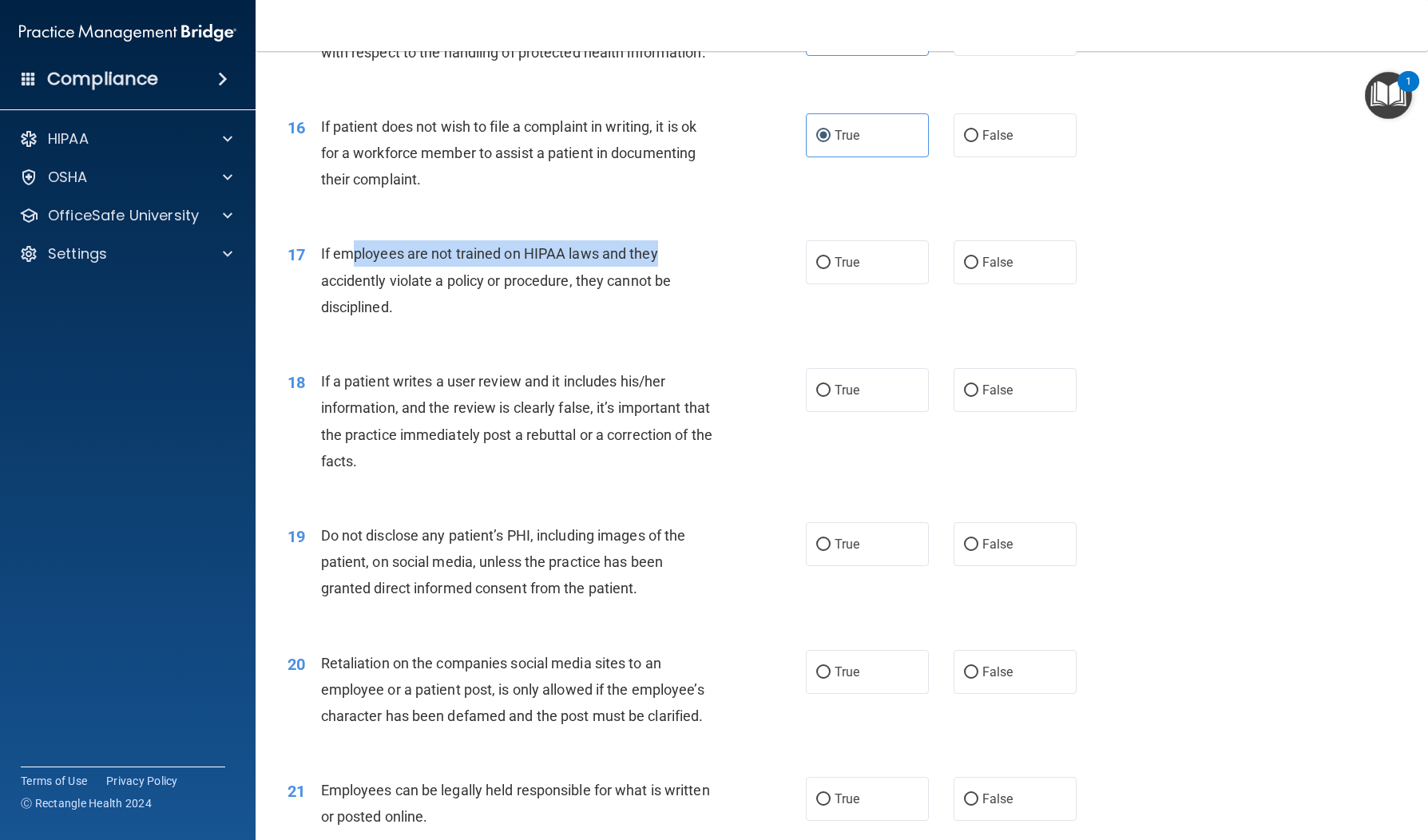
drag, startPoint x: 366, startPoint y: 309, endPoint x: 702, endPoint y: 313, distance: 336.0
click at [702, 313] on div "If employees are not trained on HIPAA laws and they accidently violate a policy…" at bounding box center [524, 280] width 406 height 80
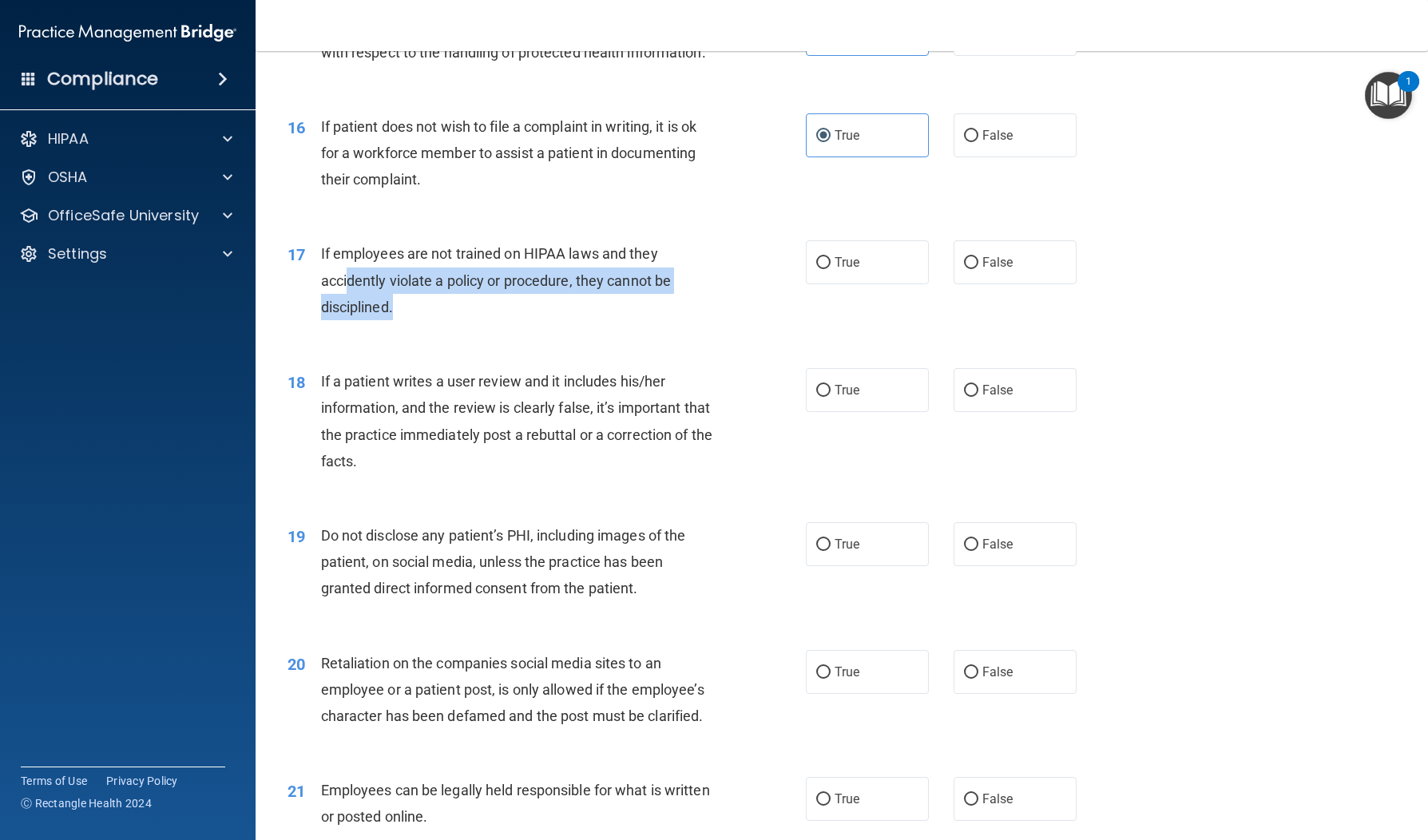
drag, startPoint x: 487, startPoint y: 332, endPoint x: 719, endPoint y: 368, distance: 234.8
click at [654, 321] on div "If employees are not trained on HIPAA laws and they accidently violate a policy…" at bounding box center [524, 280] width 406 height 80
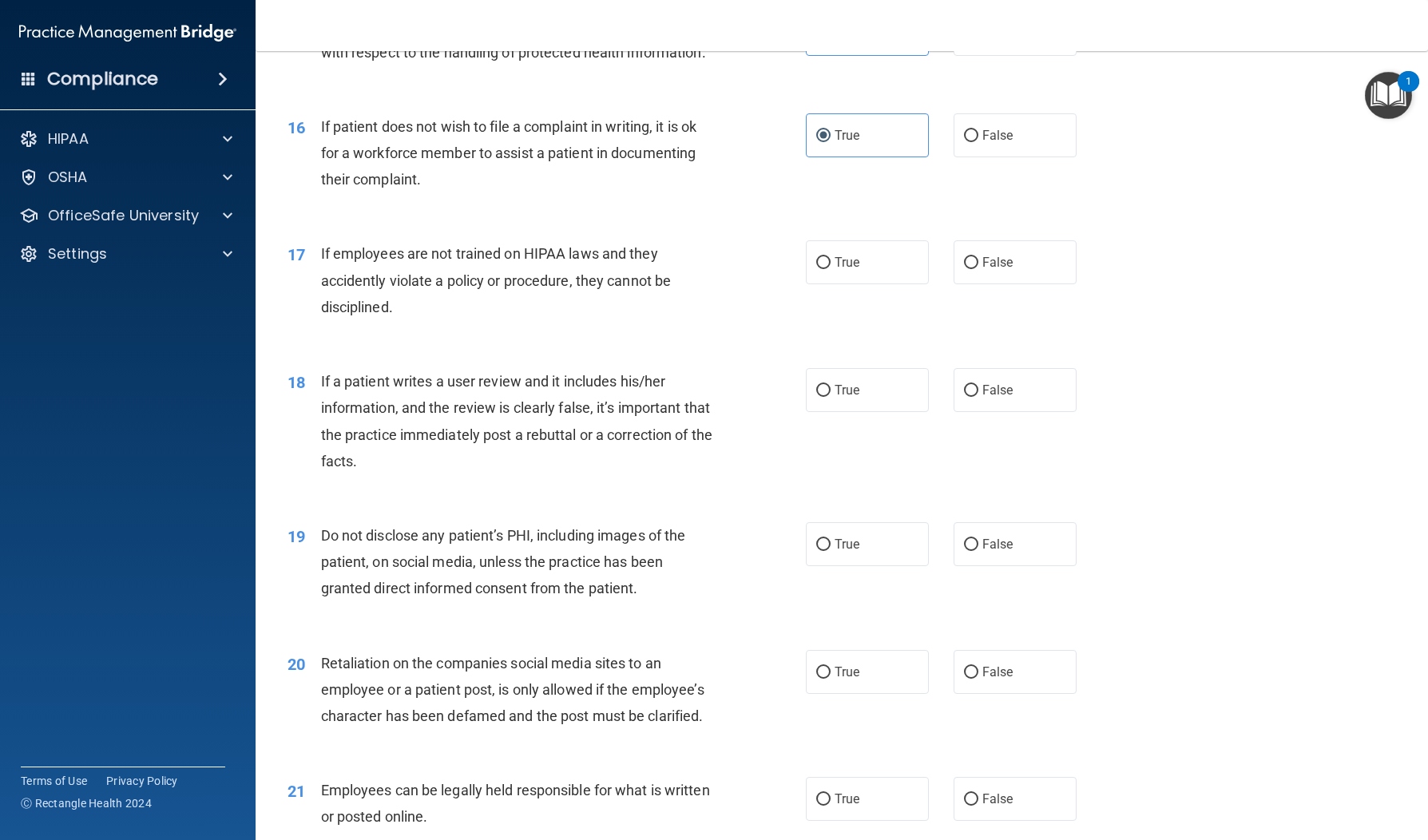
click at [732, 328] on div "17 If employees are not trained on HIPAA laws and they accidently violate a pol…" at bounding box center [546, 284] width 567 height 88
drag, startPoint x: 1014, startPoint y: 326, endPoint x: 951, endPoint y: 343, distance: 65.3
click at [1014, 285] on label "False" at bounding box center [1015, 262] width 123 height 43
click at [978, 269] on input "False" at bounding box center [971, 263] width 14 height 12
radio input "true"
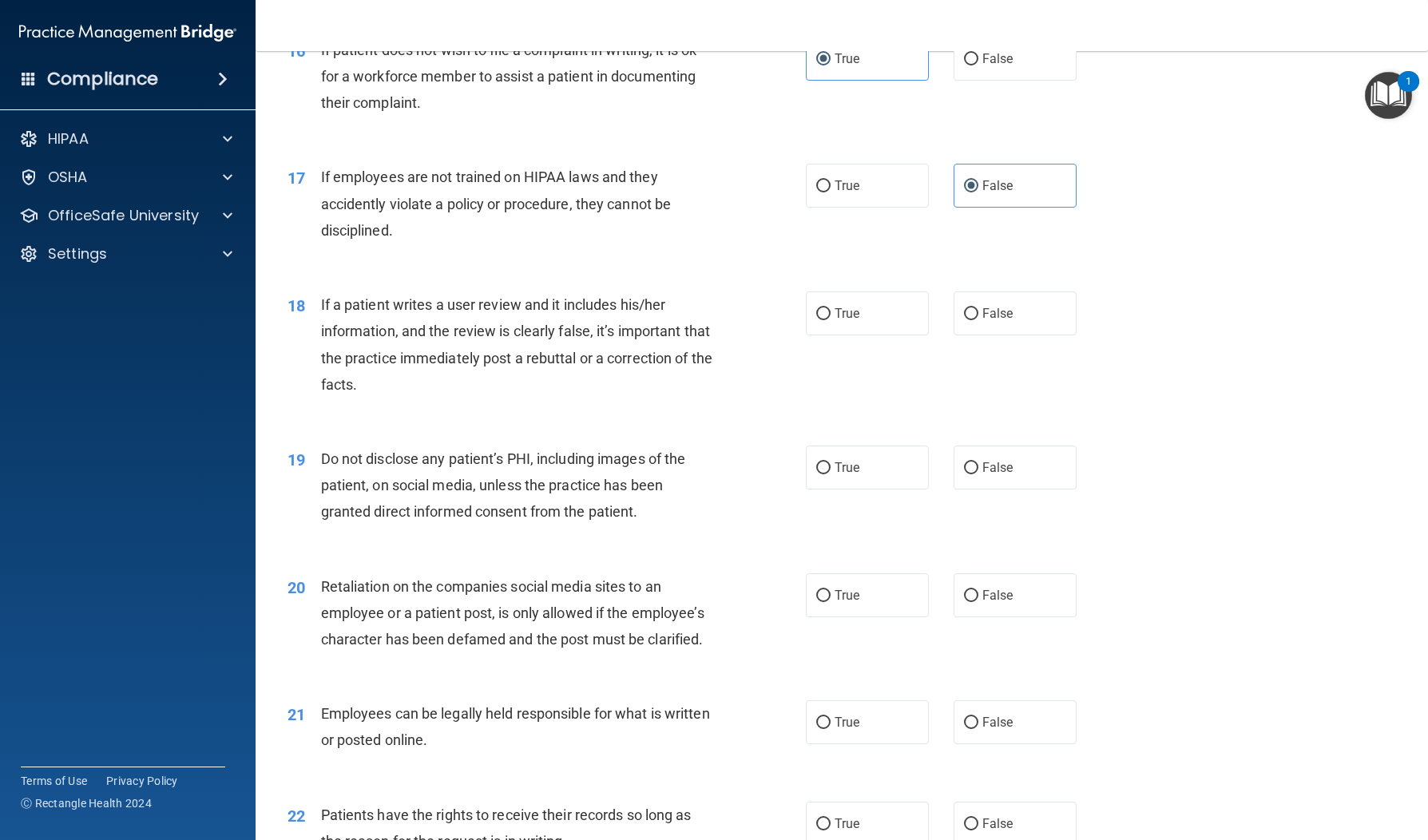
scroll to position [2217, 0]
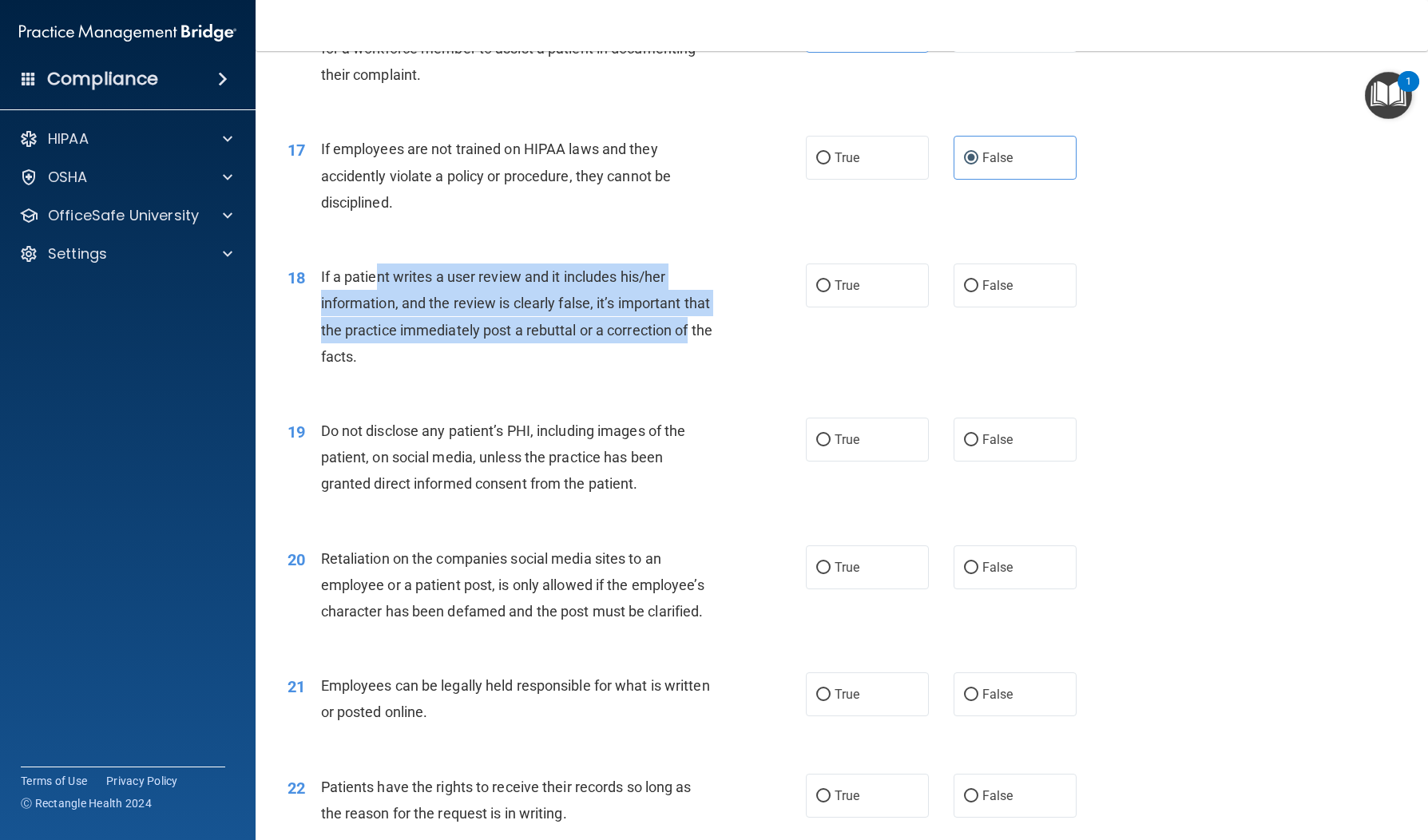
drag, startPoint x: 373, startPoint y: 332, endPoint x: 705, endPoint y: 377, distance: 335.0
click at [705, 370] on div "If a patient writes a user review and it includes his/her information, and the …" at bounding box center [524, 317] width 406 height 106
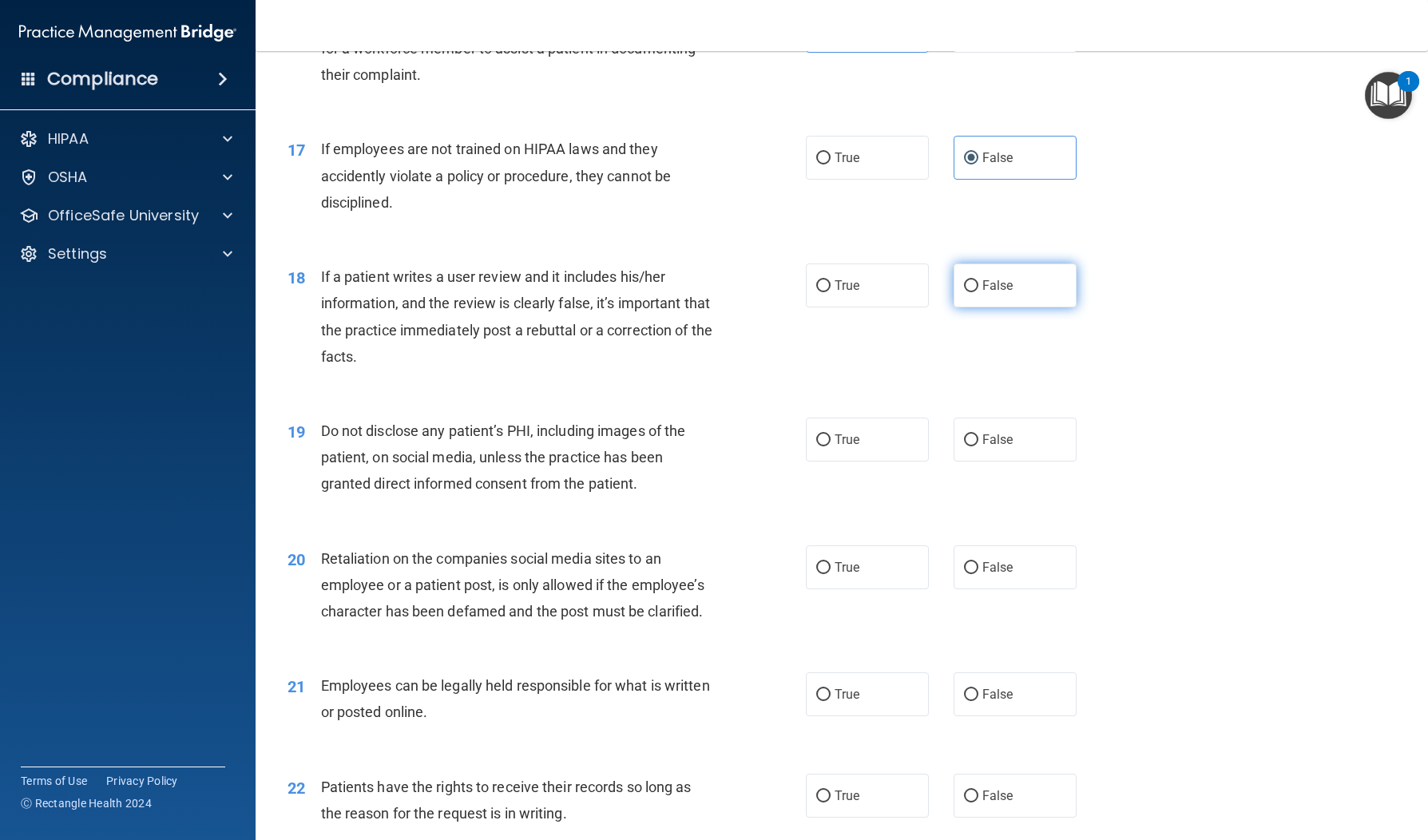
drag, startPoint x: 1024, startPoint y: 340, endPoint x: 1009, endPoint y: 343, distance: 15.3
click at [1024, 307] on label "False" at bounding box center [1015, 285] width 123 height 43
click at [978, 293] on input "False" at bounding box center [971, 286] width 14 height 12
radio input "true"
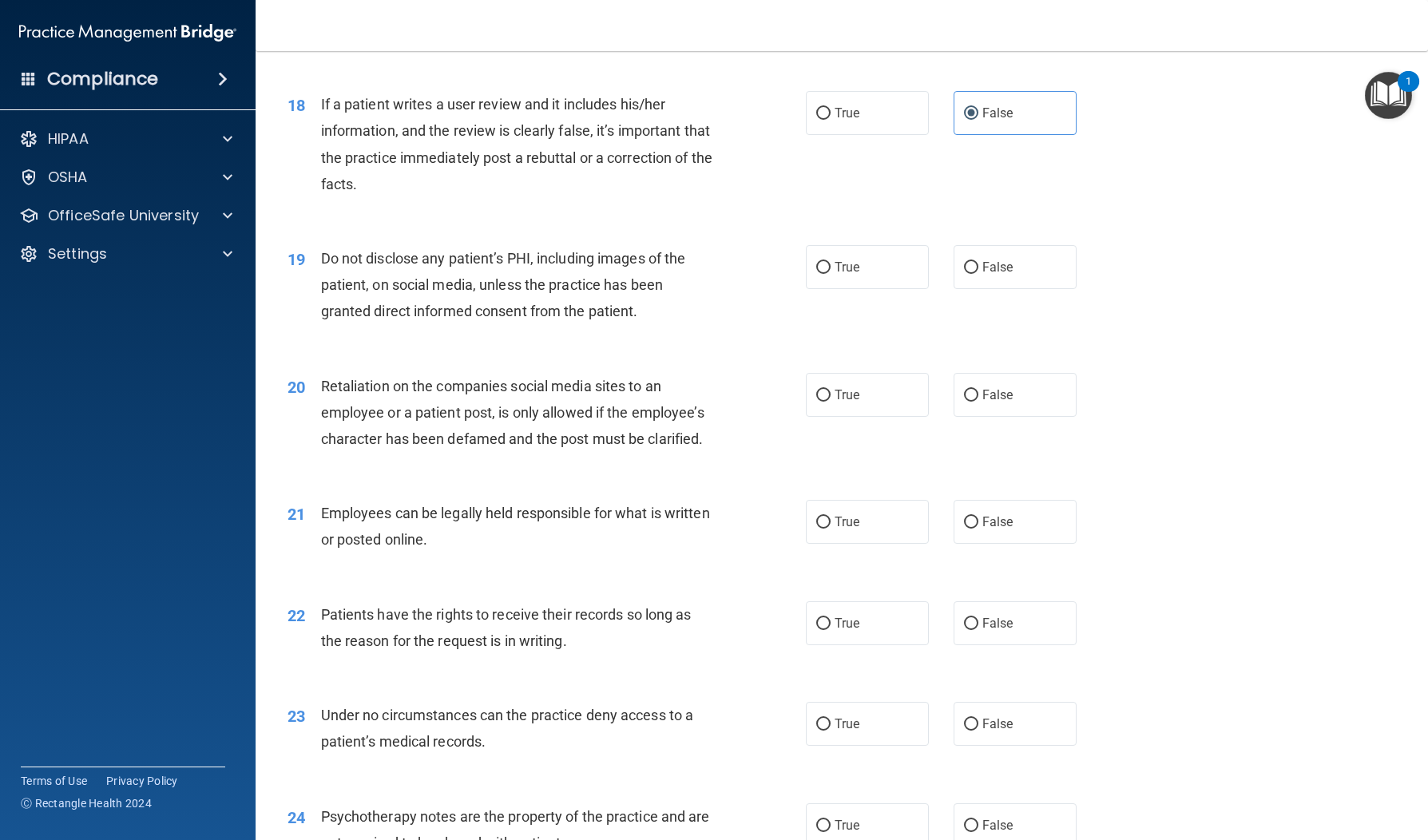
scroll to position [2393, 0]
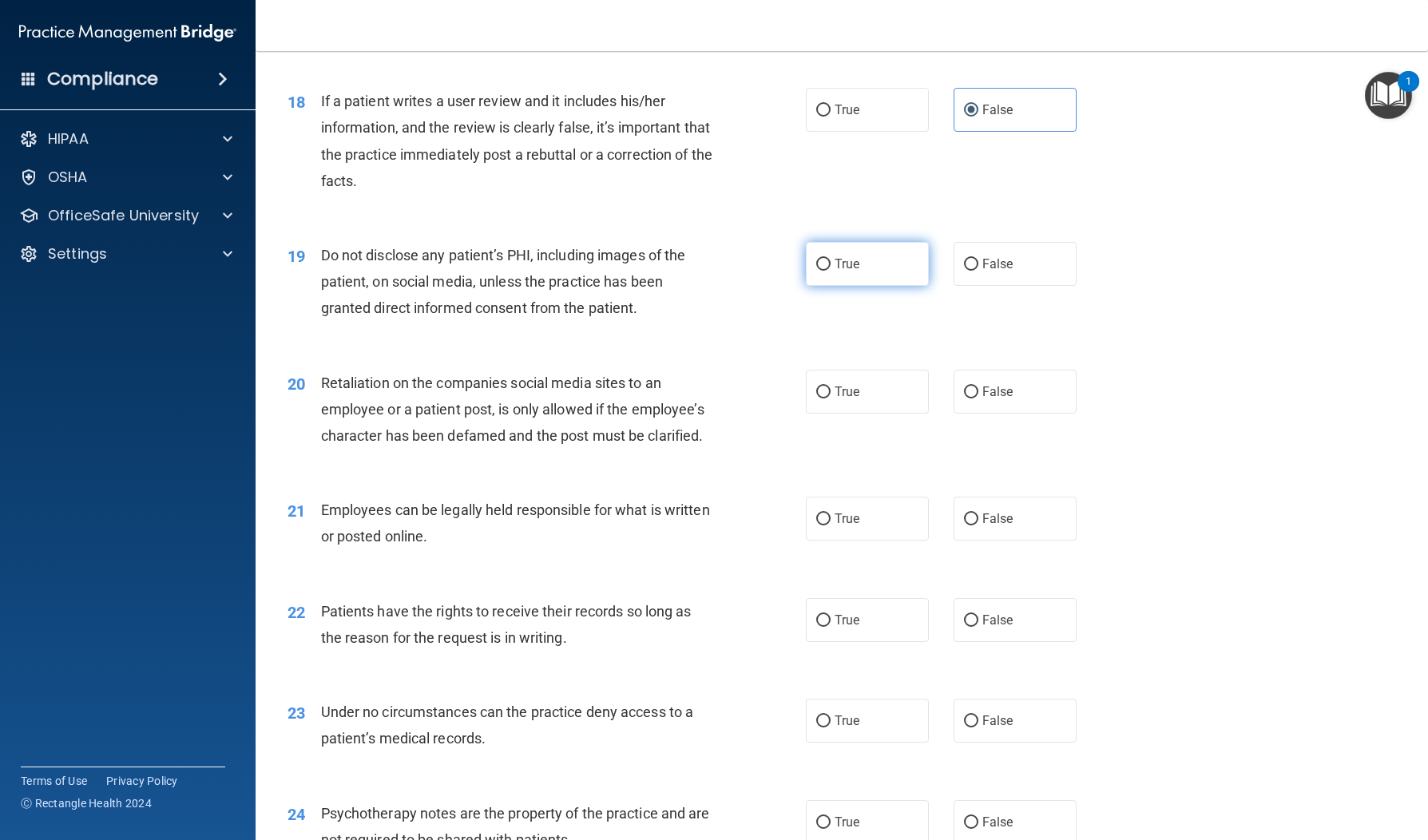
click at [865, 286] on label "True" at bounding box center [867, 264] width 123 height 43
click at [830, 270] on input "True" at bounding box center [823, 265] width 14 height 12
radio input "true"
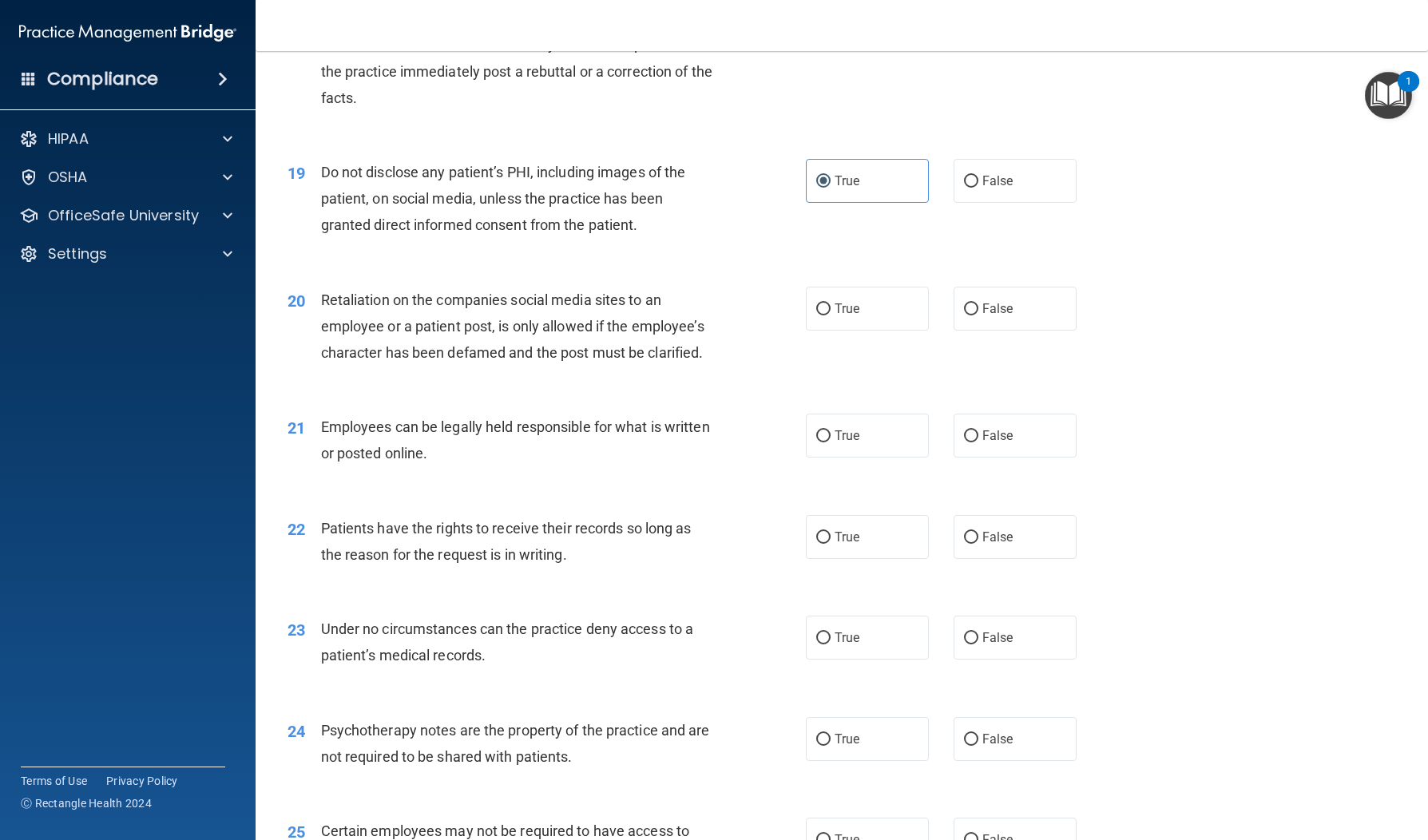
scroll to position [2550, 0]
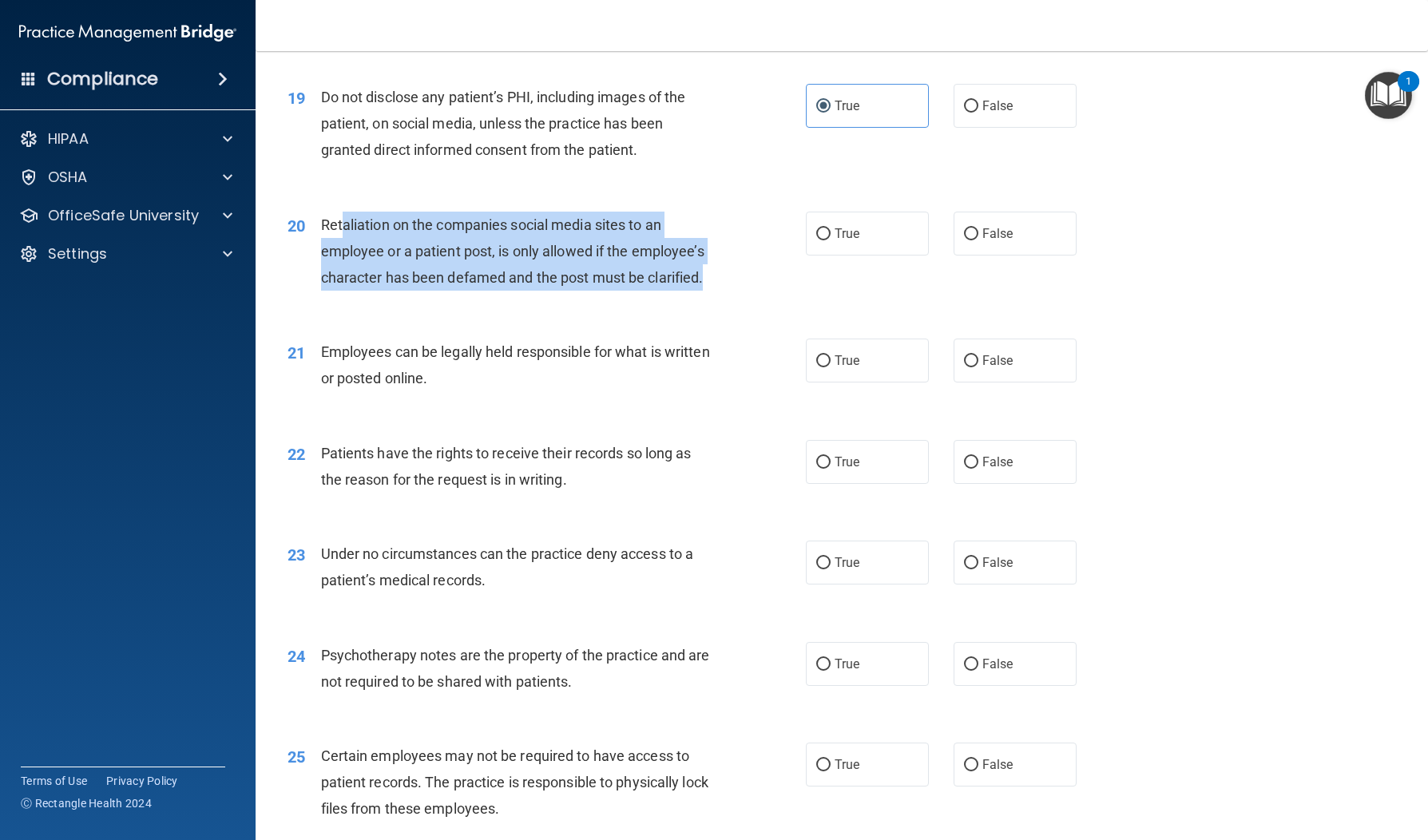
drag, startPoint x: 358, startPoint y: 277, endPoint x: 706, endPoint y: 339, distance: 353.5
click at [706, 292] on div "Retaliation on the companies social media sites to an employee or a patient pos…" at bounding box center [524, 251] width 406 height 80
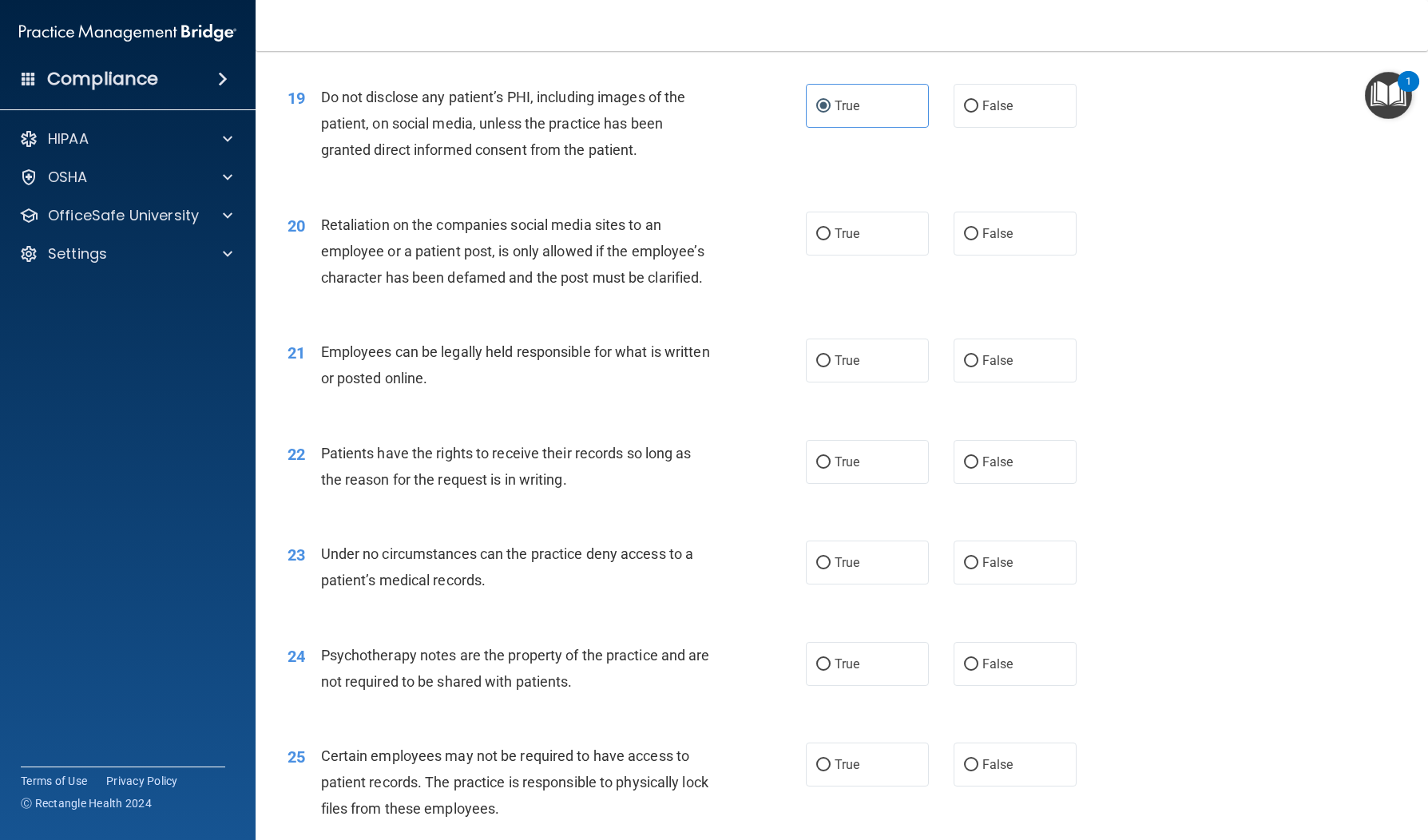
drag, startPoint x: 999, startPoint y: 289, endPoint x: 834, endPoint y: 362, distance: 180.4
click at [999, 241] on span "False" at bounding box center [998, 234] width 31 height 15
click at [978, 240] on input "False" at bounding box center [971, 235] width 14 height 12
radio input "true"
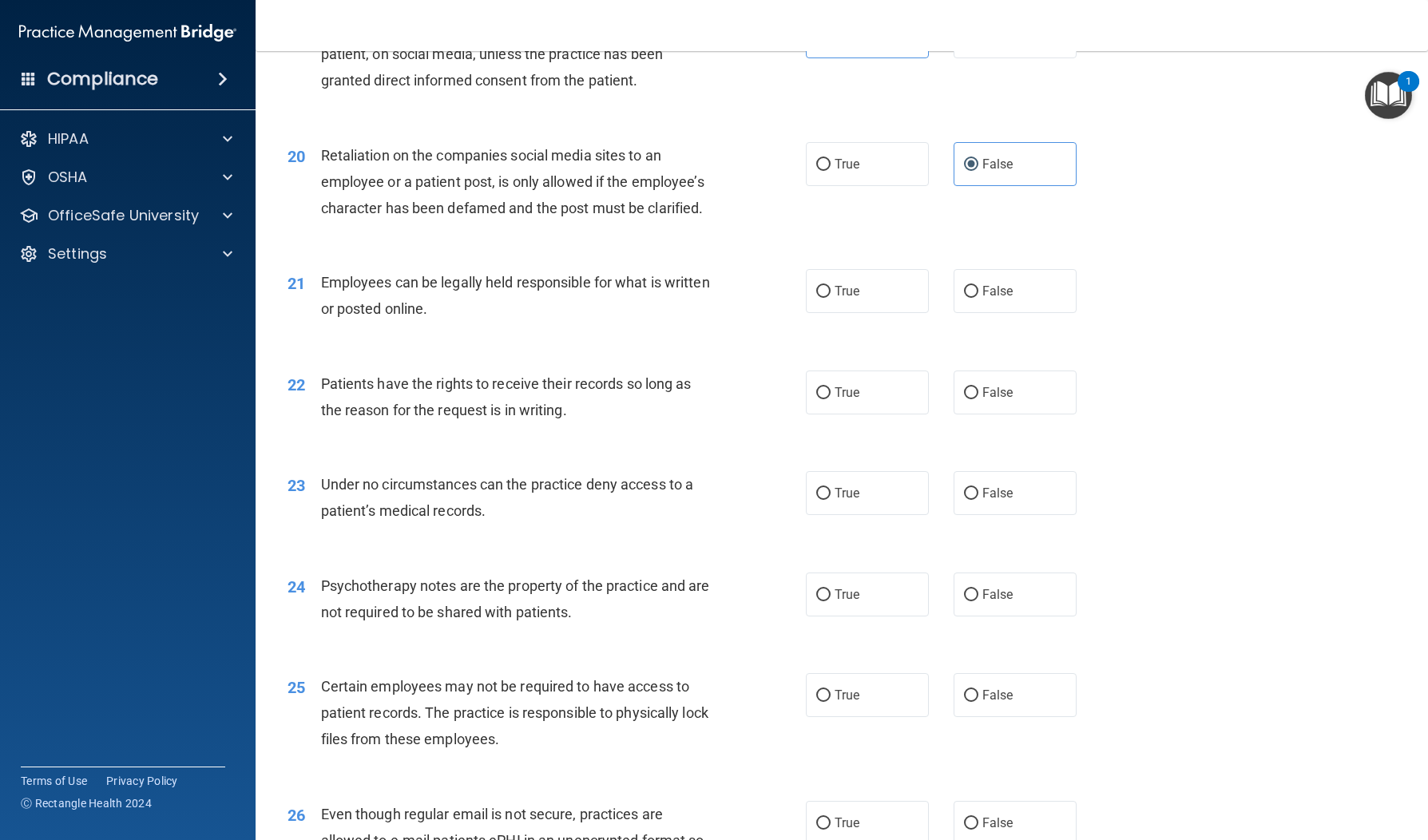
scroll to position [2706, 0]
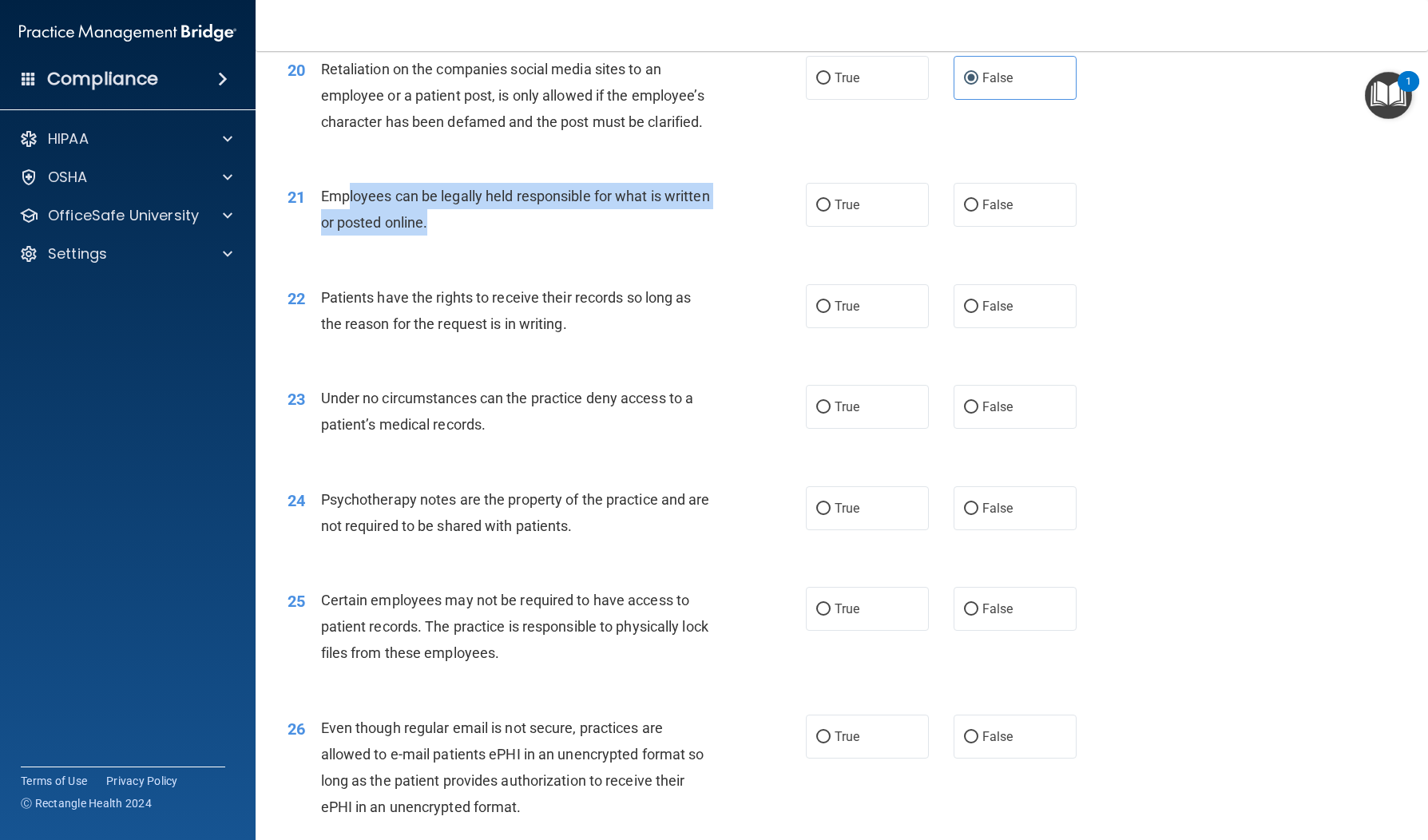
drag, startPoint x: 551, startPoint y: 261, endPoint x: 603, endPoint y: 273, distance: 53.4
click at [602, 236] on div "Employees can be legally held responsible for what is written or posted online." at bounding box center [524, 209] width 406 height 53
drag, startPoint x: 635, startPoint y: 285, endPoint x: 663, endPoint y: 286, distance: 28.0
click at [635, 236] on div "Employees can be legally held responsible for what is written or posted online." at bounding box center [524, 209] width 406 height 53
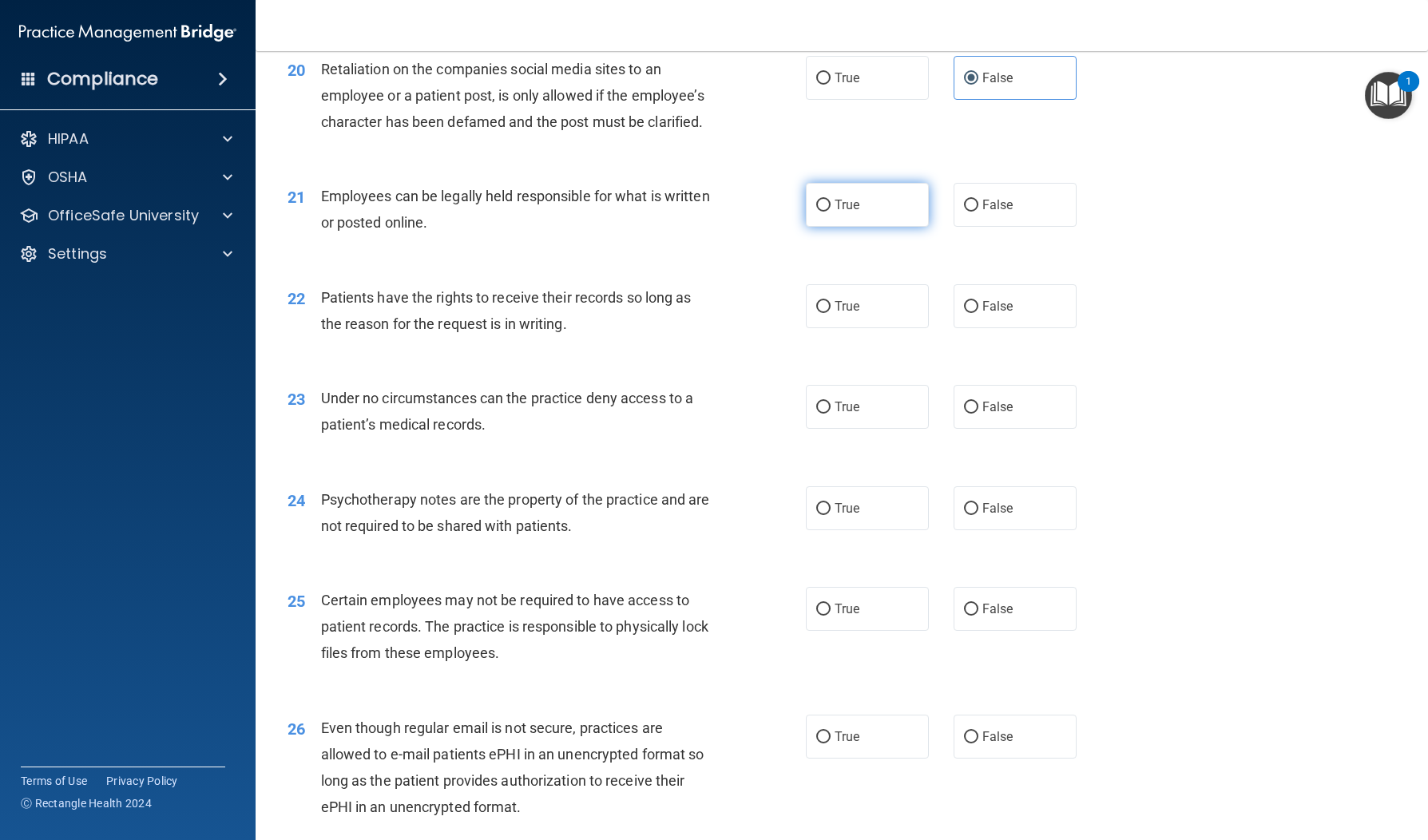
click at [848, 227] on label "True" at bounding box center [867, 204] width 123 height 43
click at [830, 211] on input "True" at bounding box center [823, 206] width 14 height 12
radio input "true"
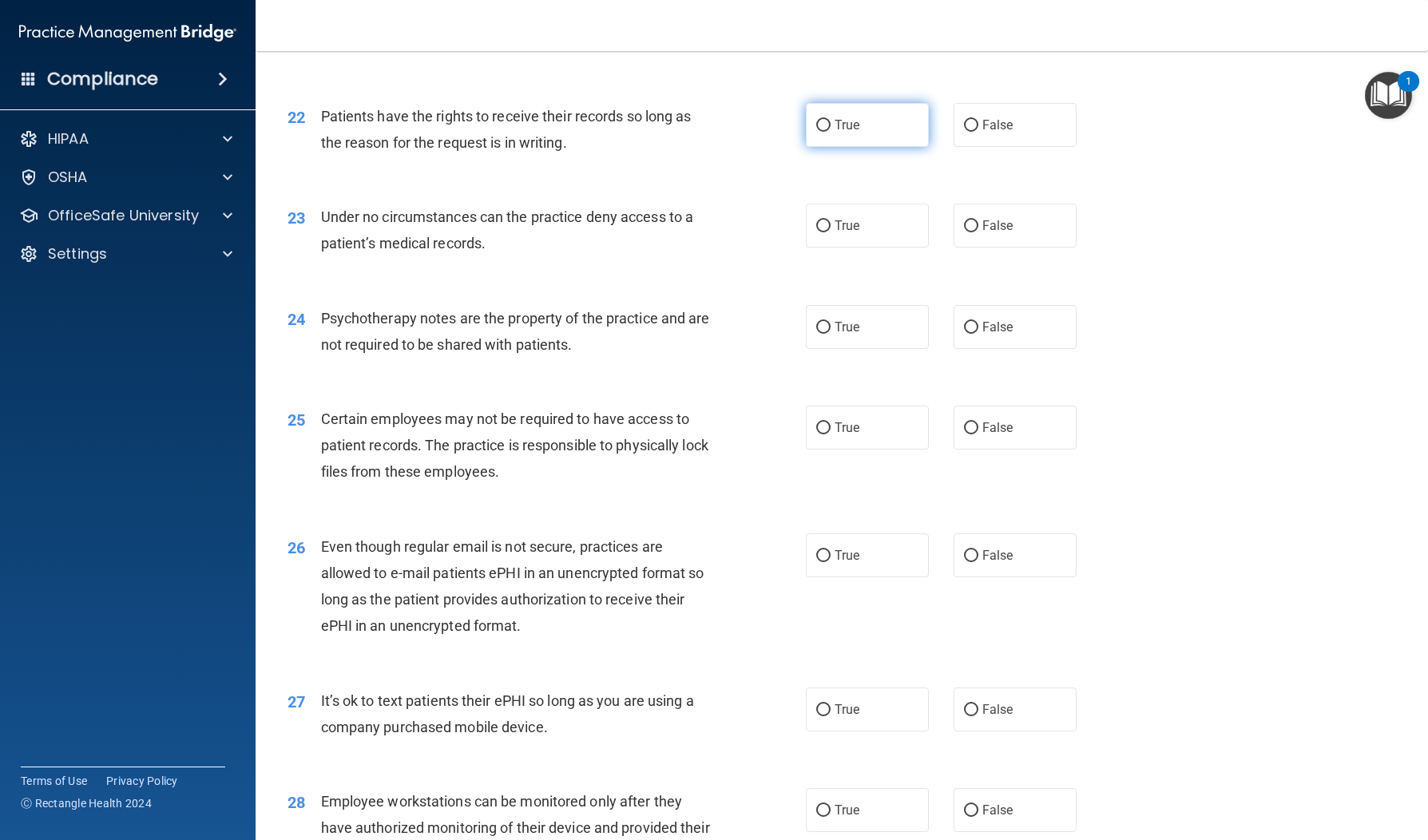
click at [895, 147] on label "True" at bounding box center [867, 125] width 123 height 43
click at [830, 131] on input "True" at bounding box center [823, 126] width 14 height 12
radio input "true"
drag, startPoint x: 1024, startPoint y: 286, endPoint x: 927, endPoint y: 307, distance: 99.2
click at [1024, 247] on label "False" at bounding box center [1015, 225] width 123 height 43
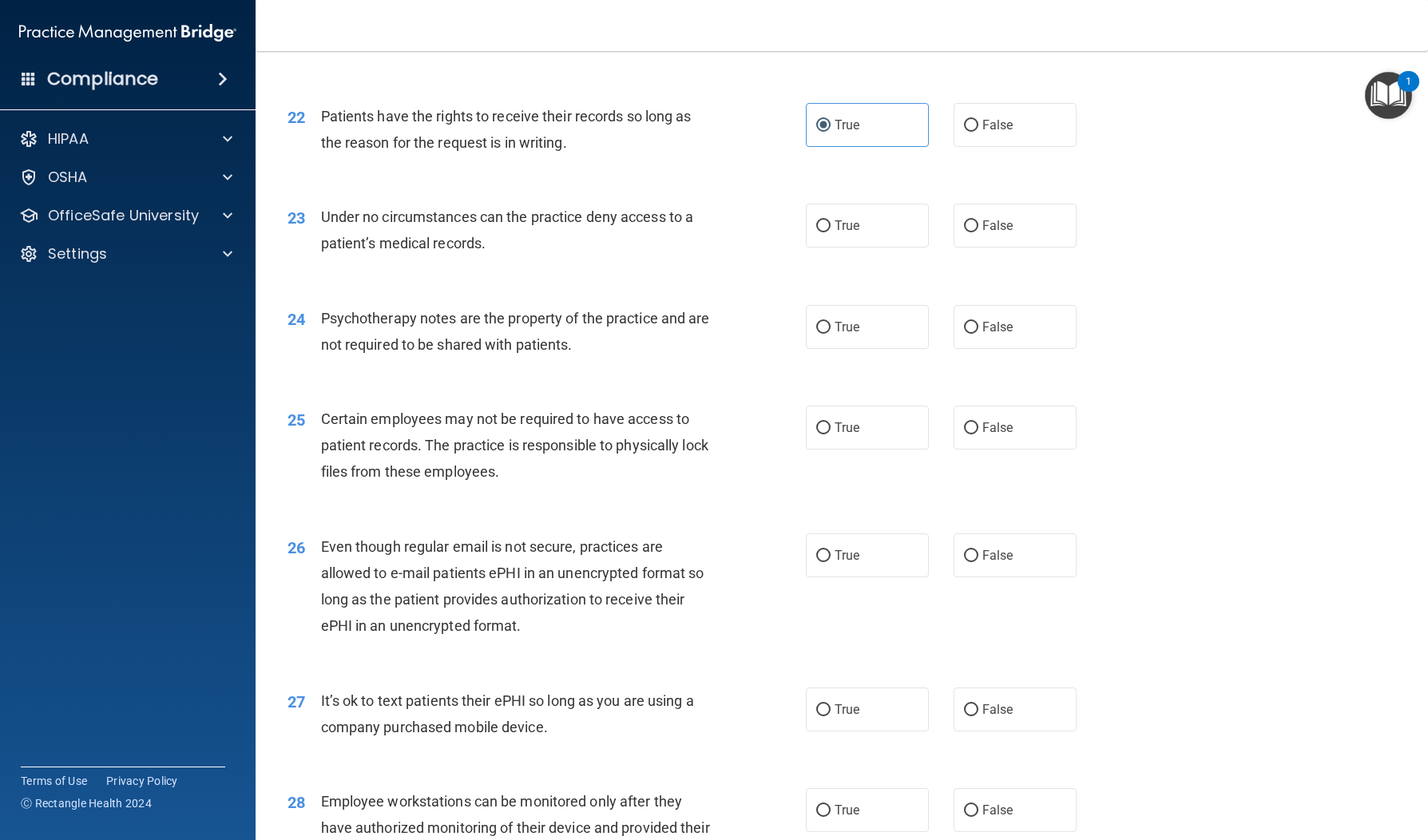
click at [978, 233] on input "False" at bounding box center [971, 226] width 14 height 12
radio input "true"
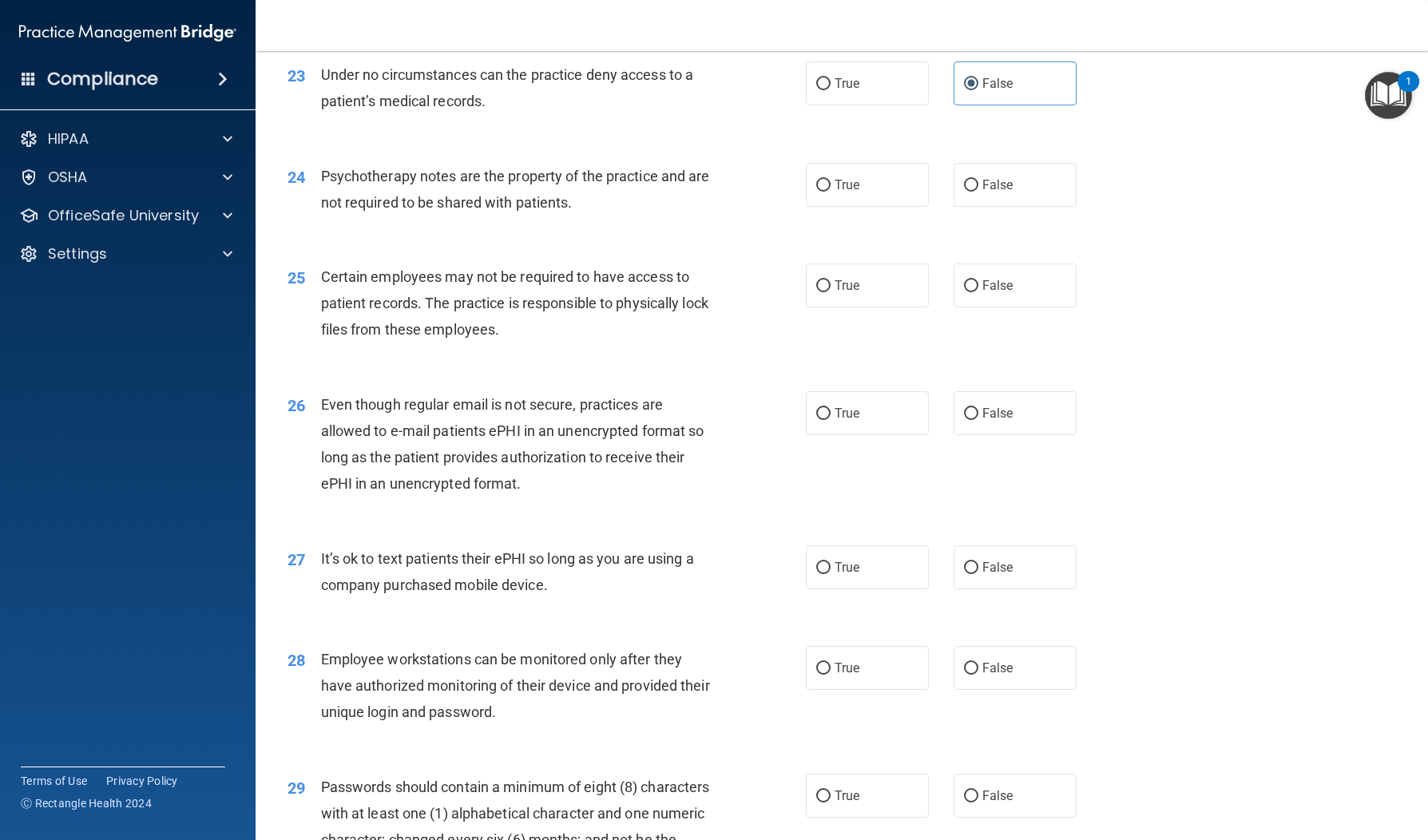
scroll to position [3059, 0]
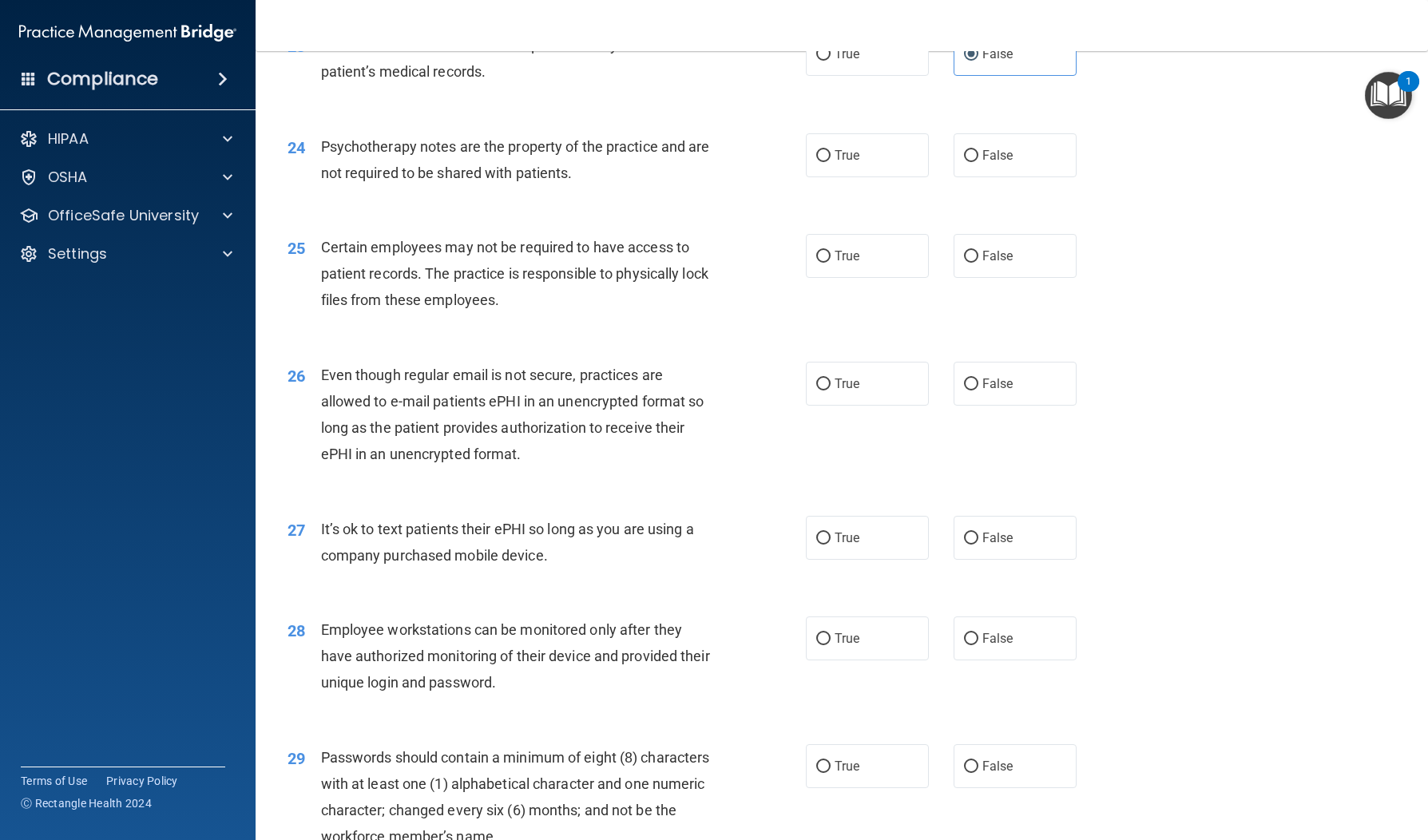
drag, startPoint x: 857, startPoint y: 213, endPoint x: 728, endPoint y: 263, distance: 138.4
click at [857, 163] on span "True" at bounding box center [847, 155] width 25 height 15
click at [830, 162] on input "True" at bounding box center [823, 156] width 14 height 12
radio input "true"
